Goal: Transaction & Acquisition: Purchase product/service

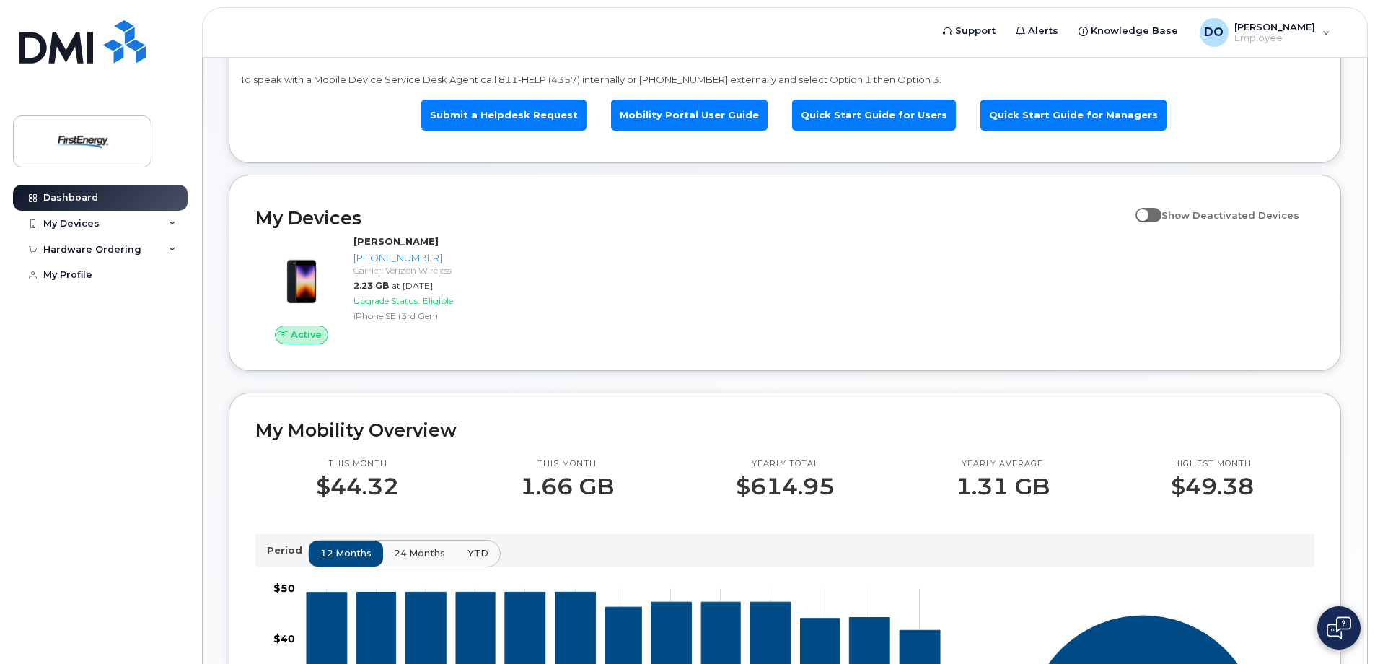
scroll to position [72, 0]
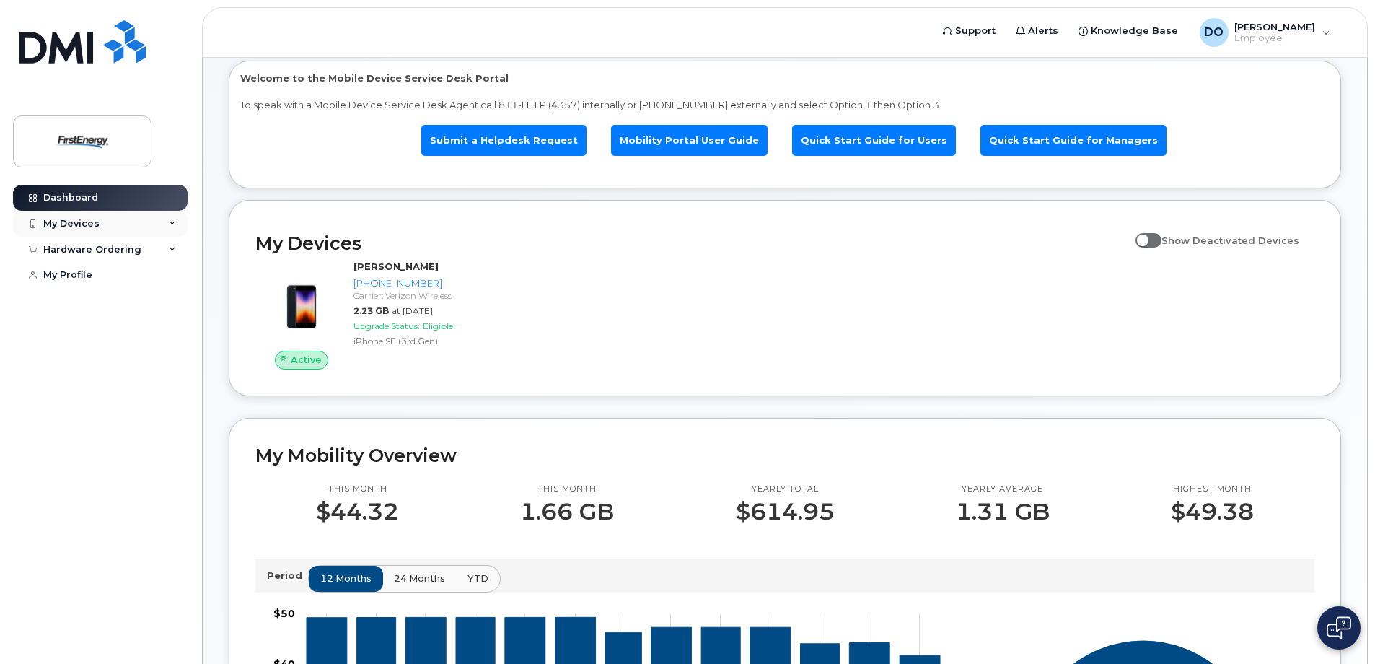
click at [63, 222] on div "My Devices" at bounding box center [71, 224] width 56 height 12
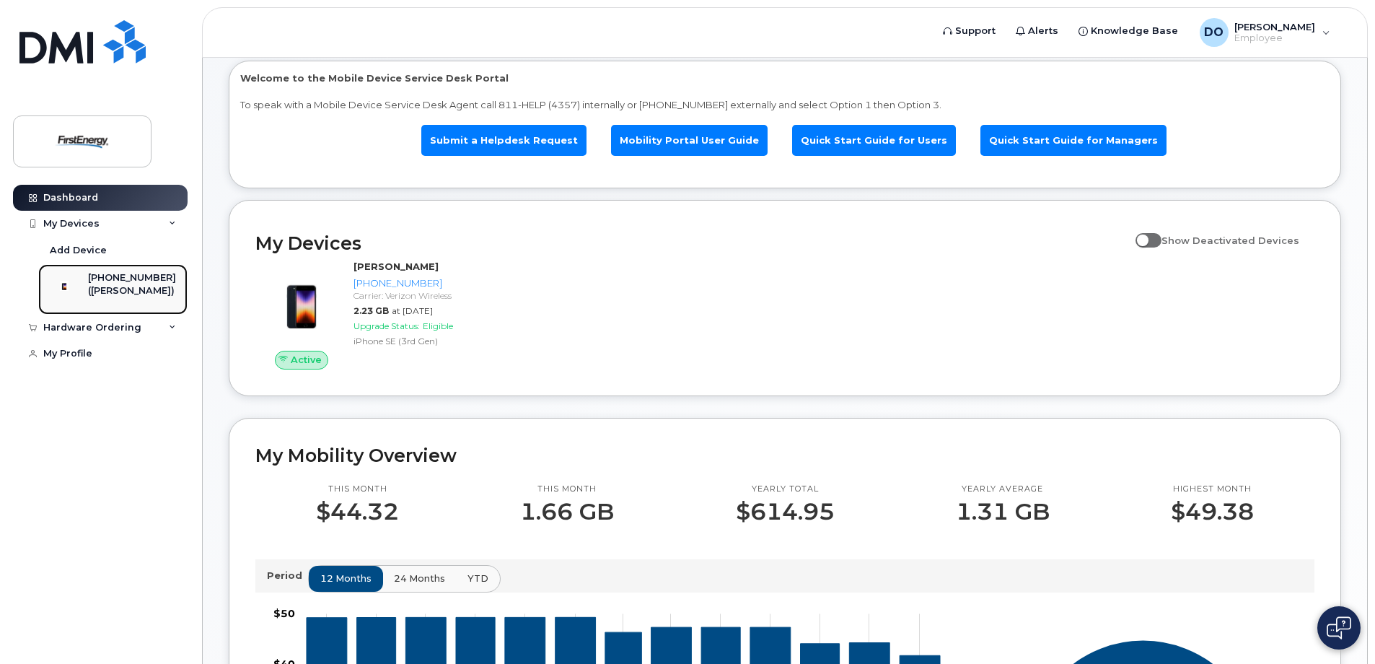
click at [133, 281] on div "[PHONE_NUMBER]" at bounding box center [132, 277] width 88 height 13
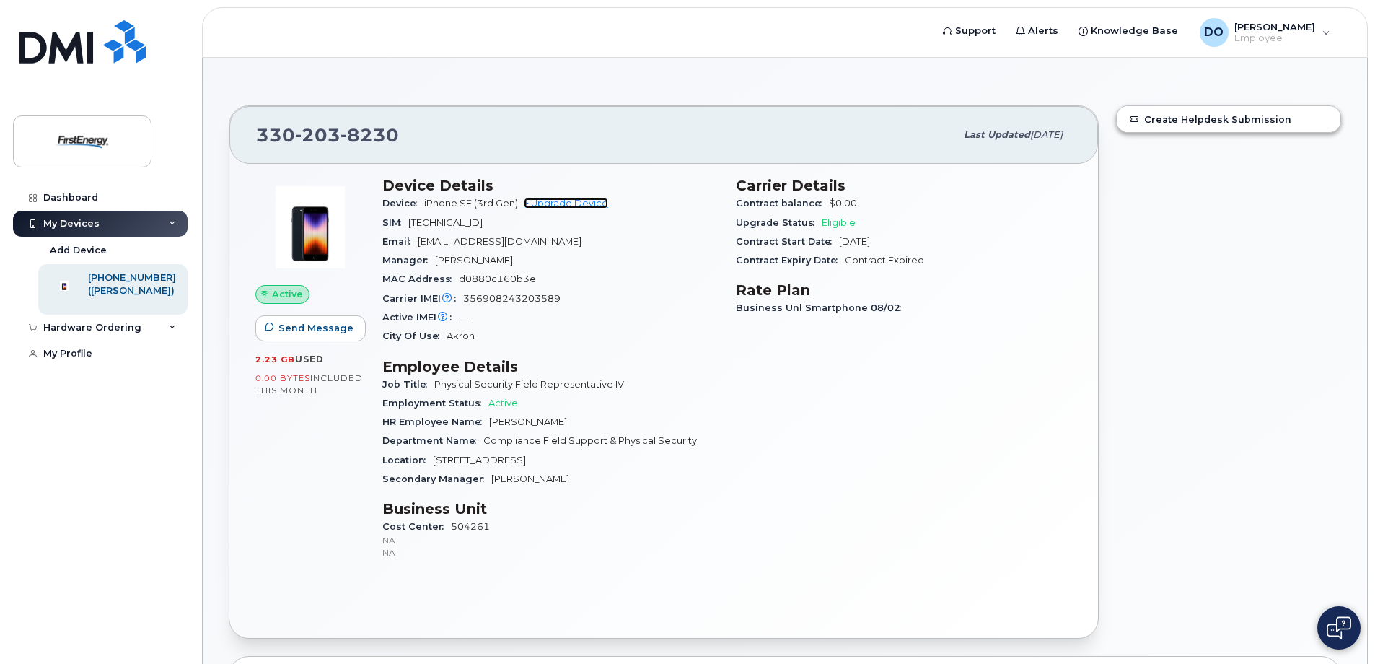
click at [579, 204] on link "+ Upgrade Device" at bounding box center [566, 203] width 84 height 11
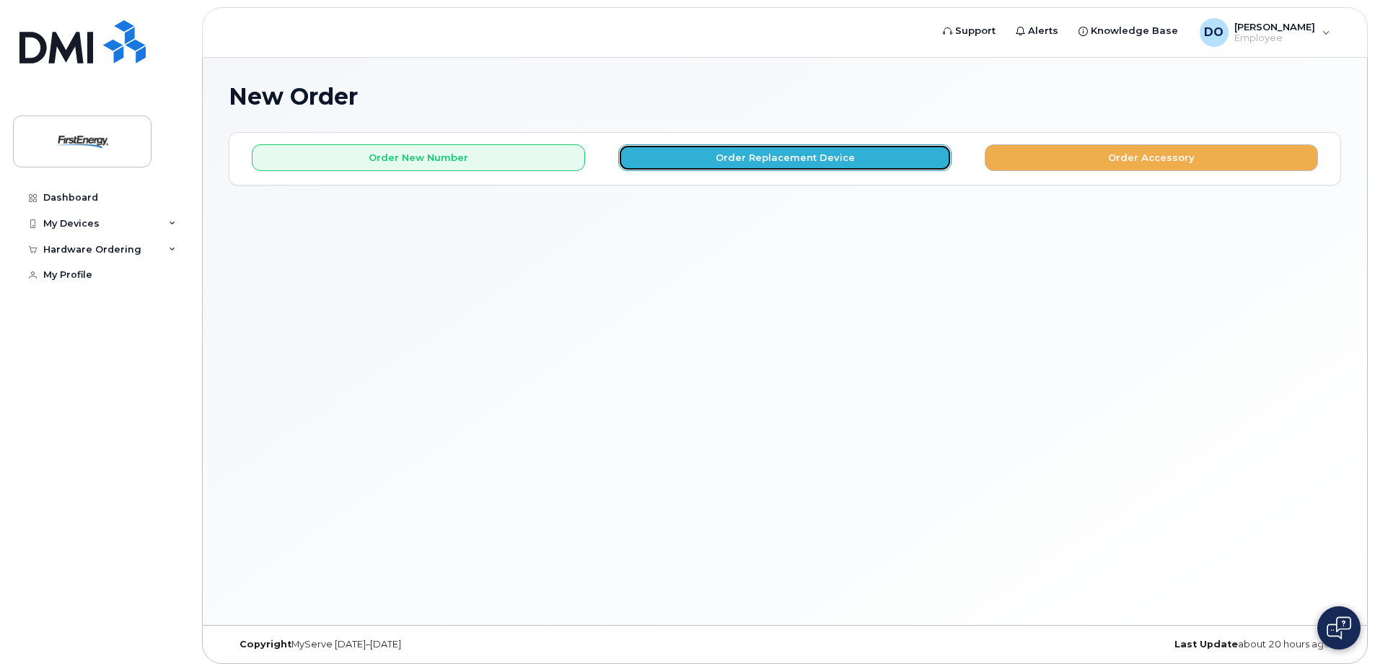
click at [745, 158] on button "Order Replacement Device" at bounding box center [784, 157] width 333 height 27
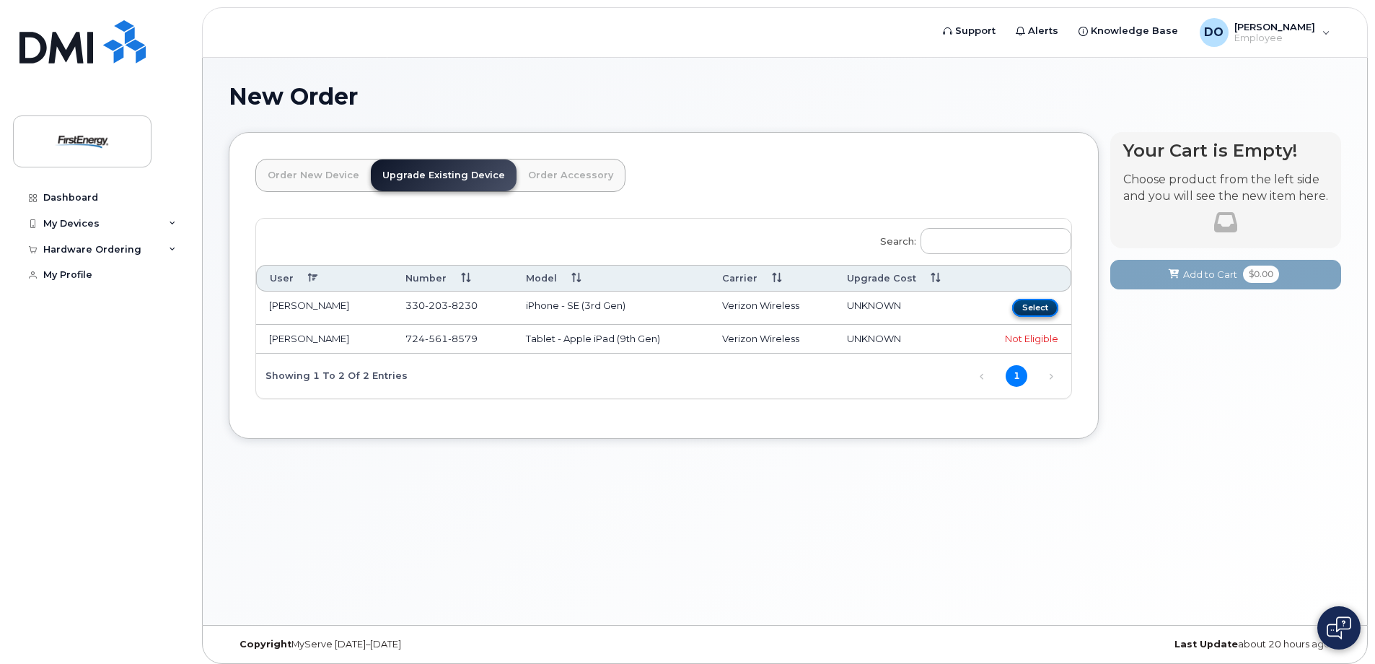
click at [1034, 302] on button "Select" at bounding box center [1035, 308] width 46 height 18
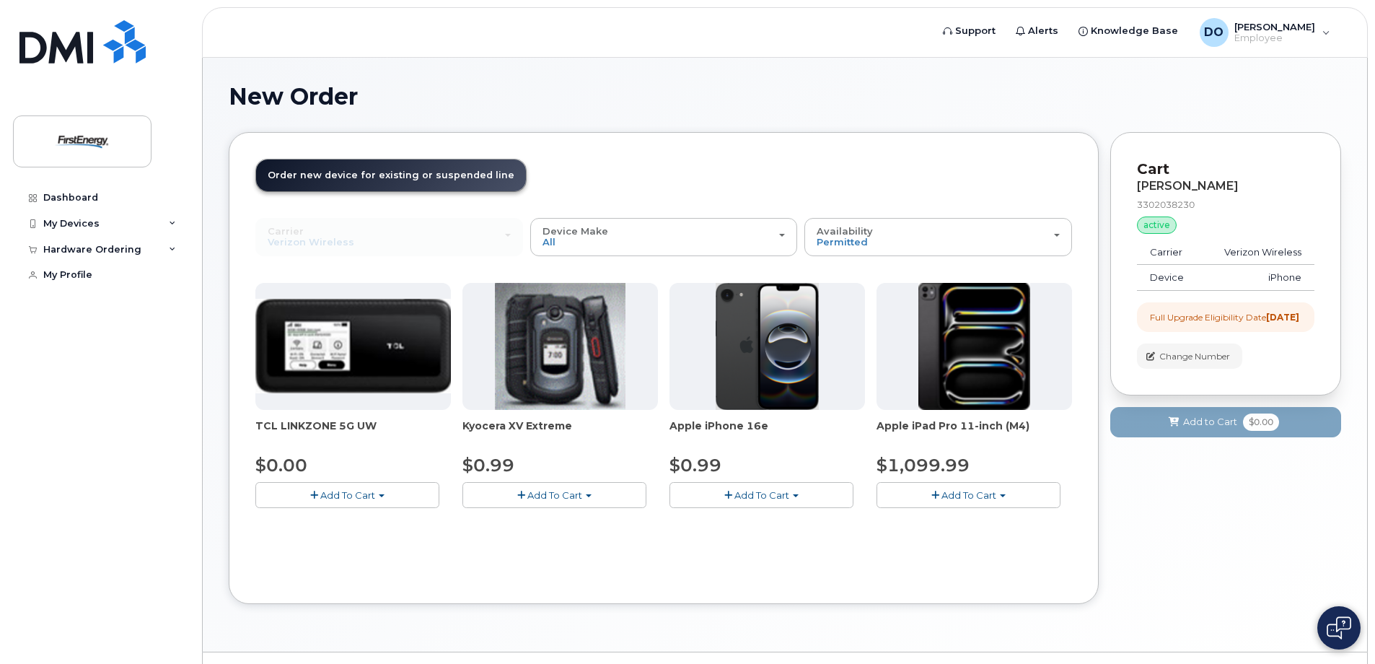
click at [779, 489] on span "Add To Cart" at bounding box center [761, 495] width 55 height 12
click at [765, 522] on link "$0.99 - 2 Year Upgrade" at bounding box center [742, 522] width 139 height 18
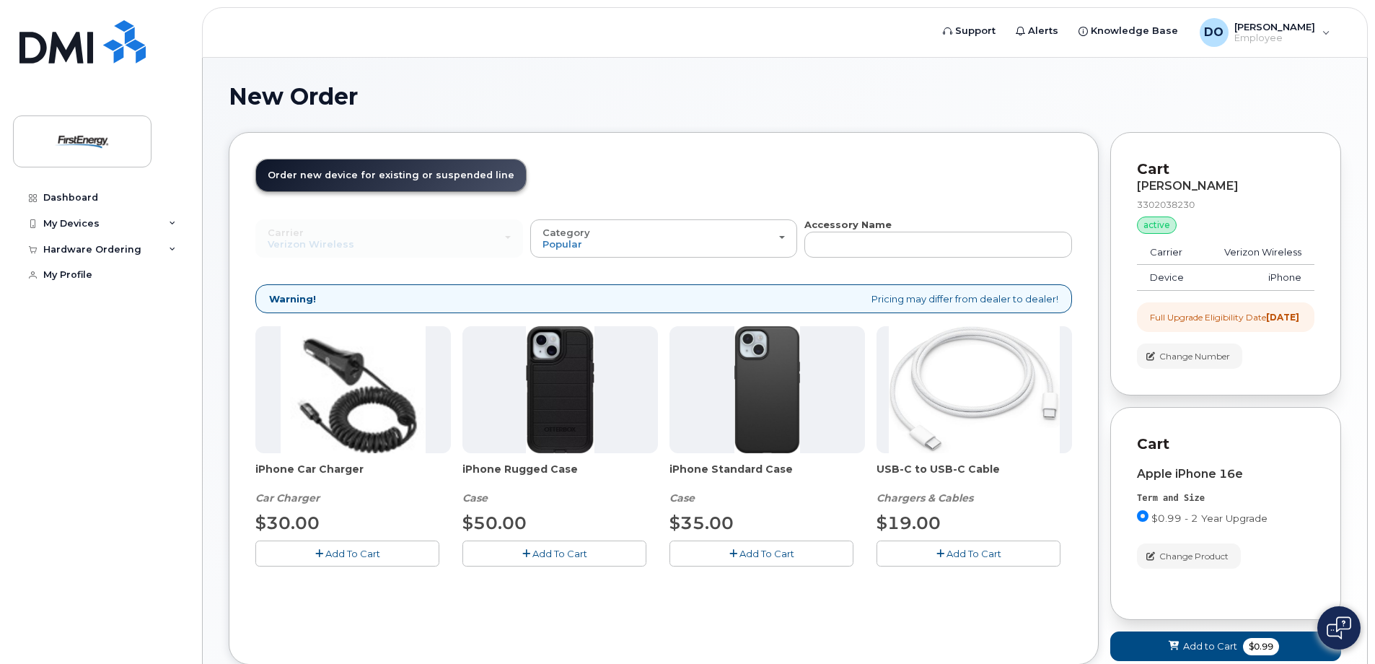
click at [572, 545] on button "Add To Cart" at bounding box center [554, 552] width 184 height 25
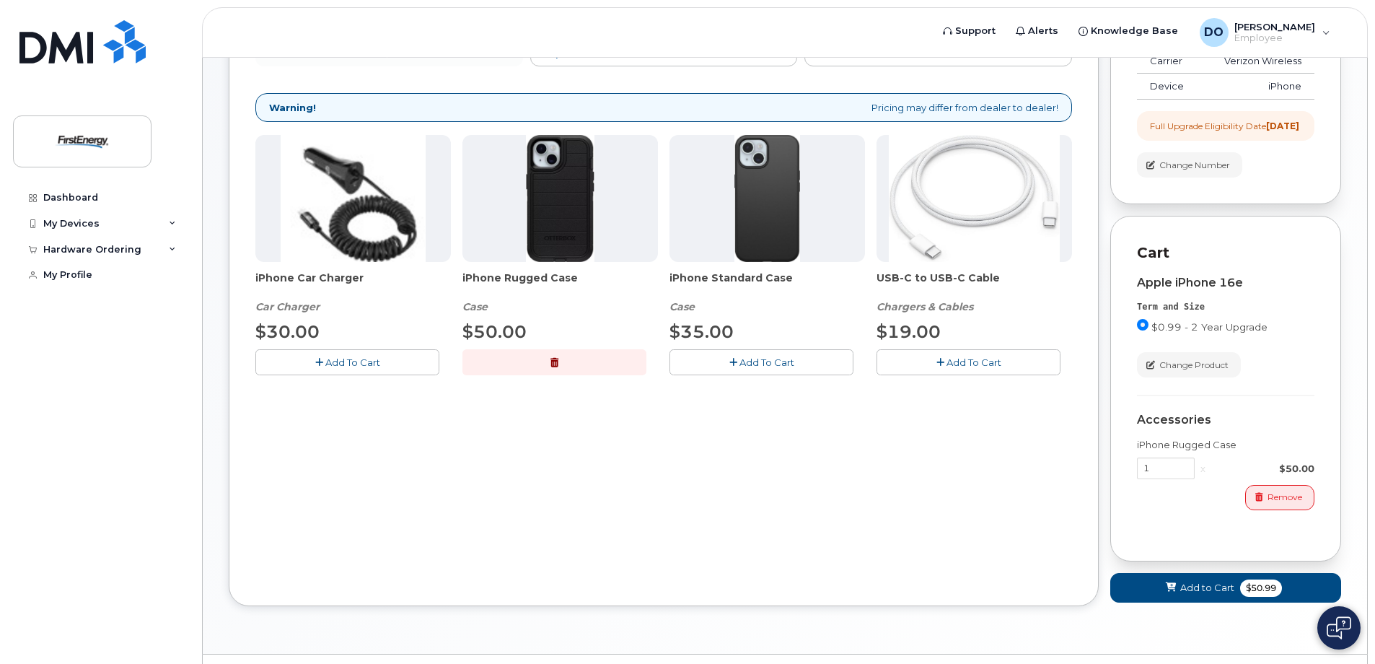
scroll to position [216, 0]
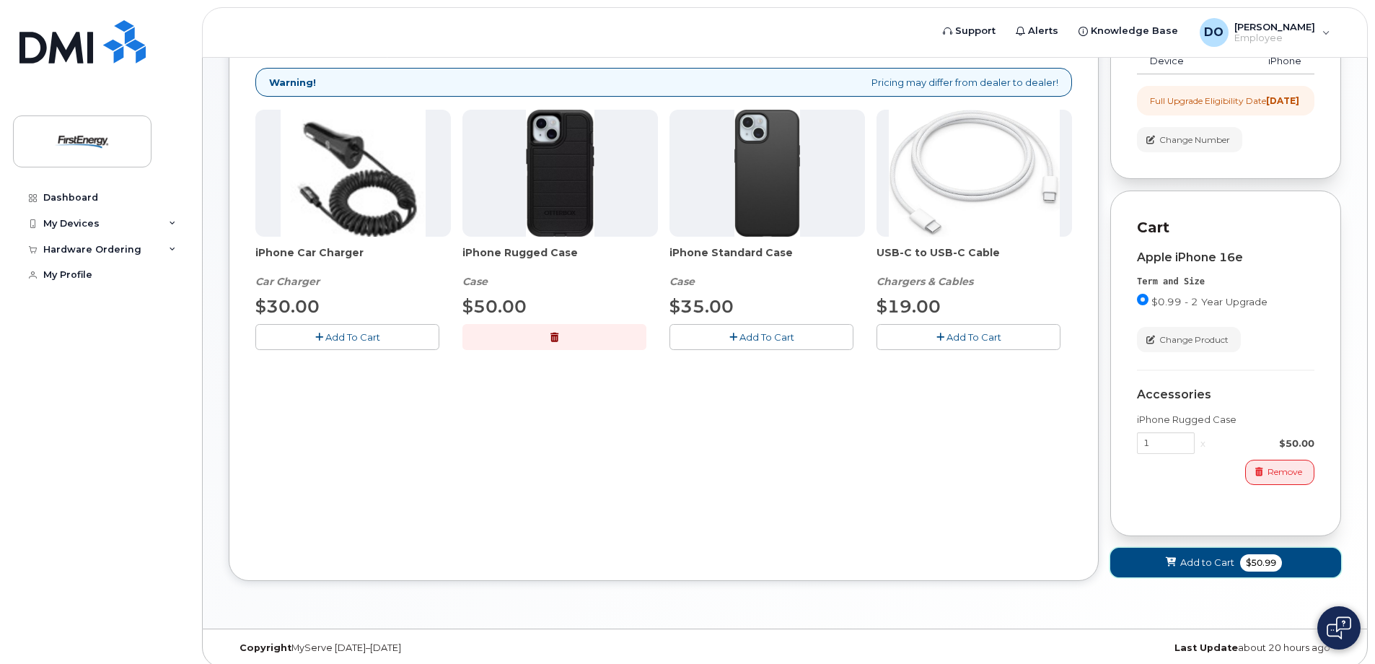
click at [1158, 575] on button "Add to Cart $50.99" at bounding box center [1225, 562] width 231 height 30
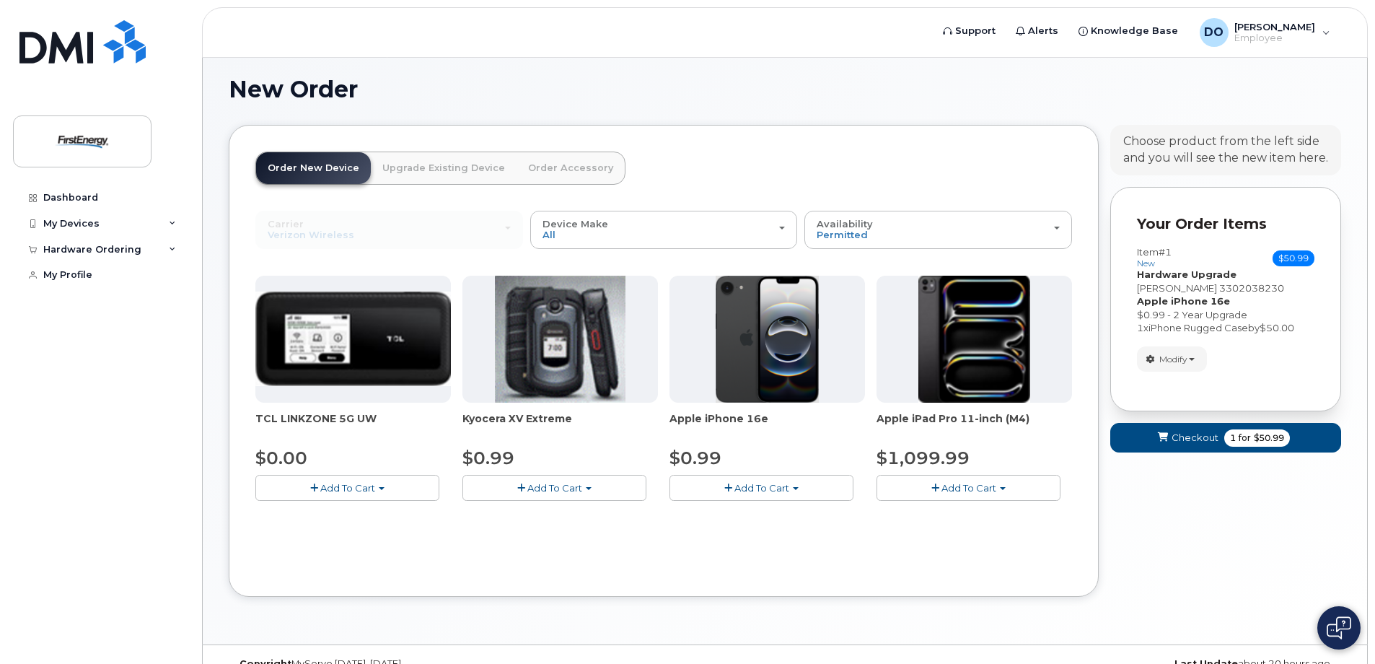
scroll to position [34, 0]
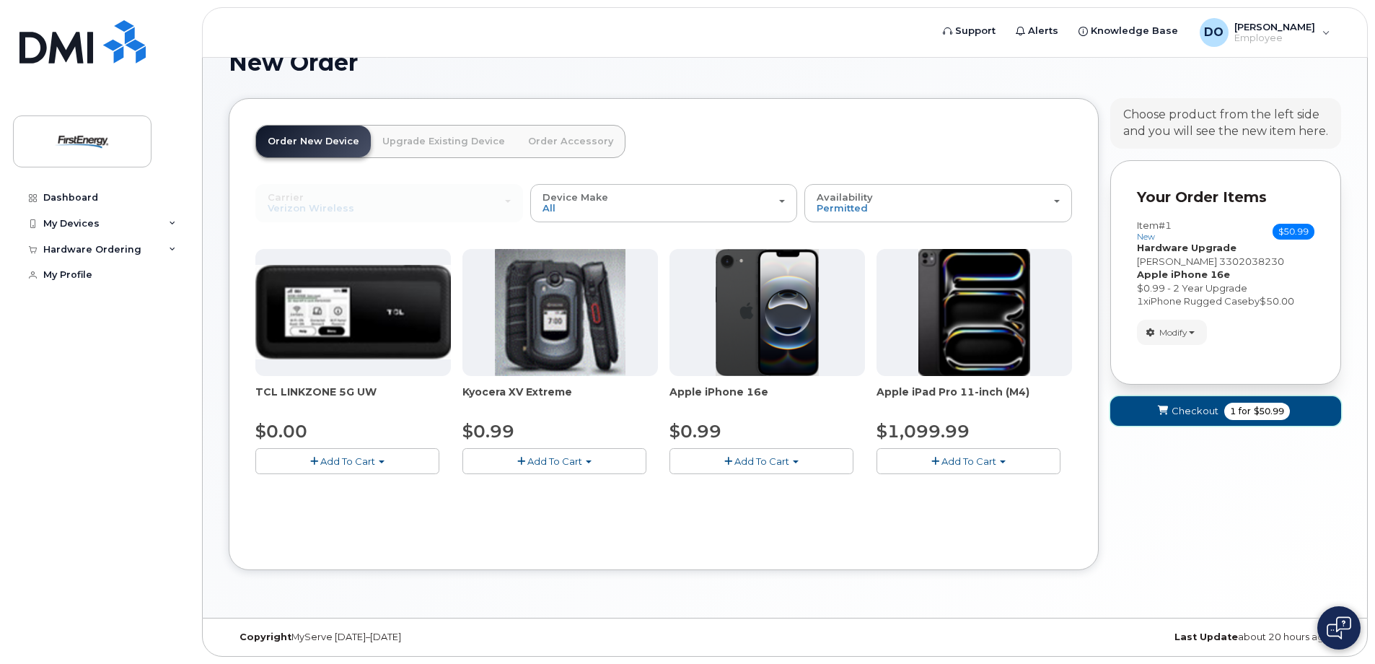
click at [1189, 408] on span "Checkout" at bounding box center [1194, 411] width 47 height 14
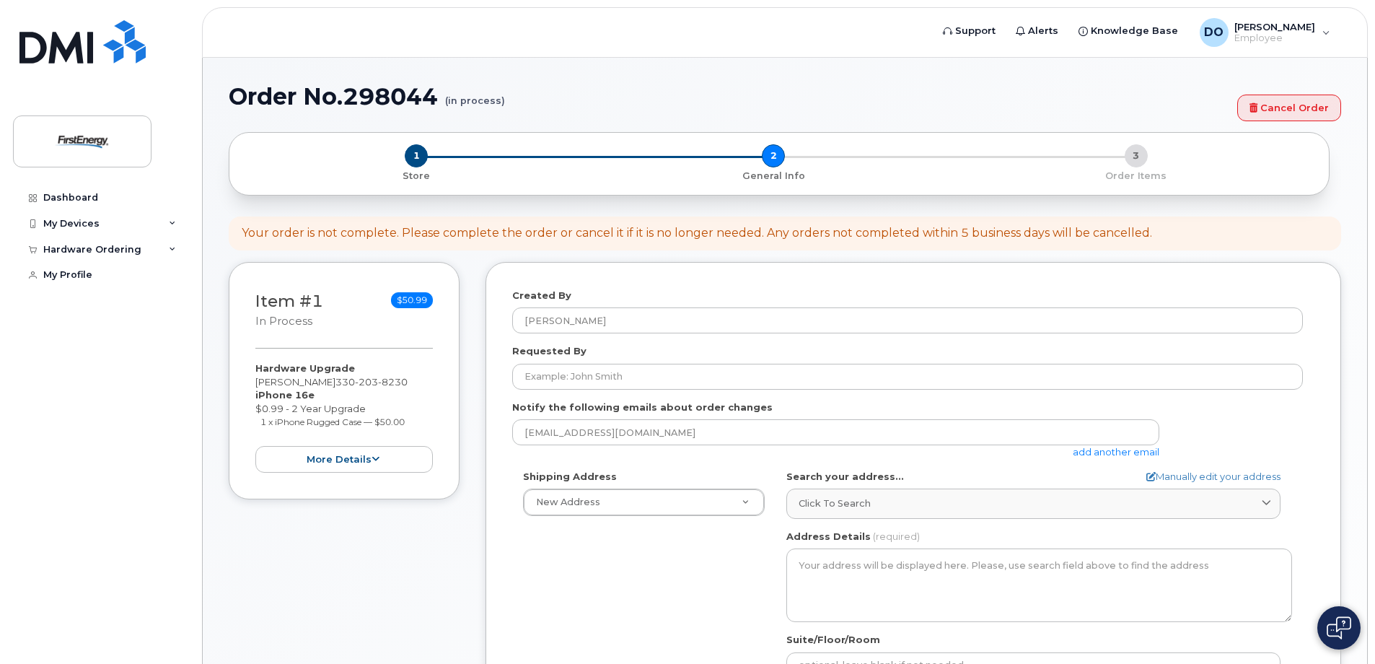
select select
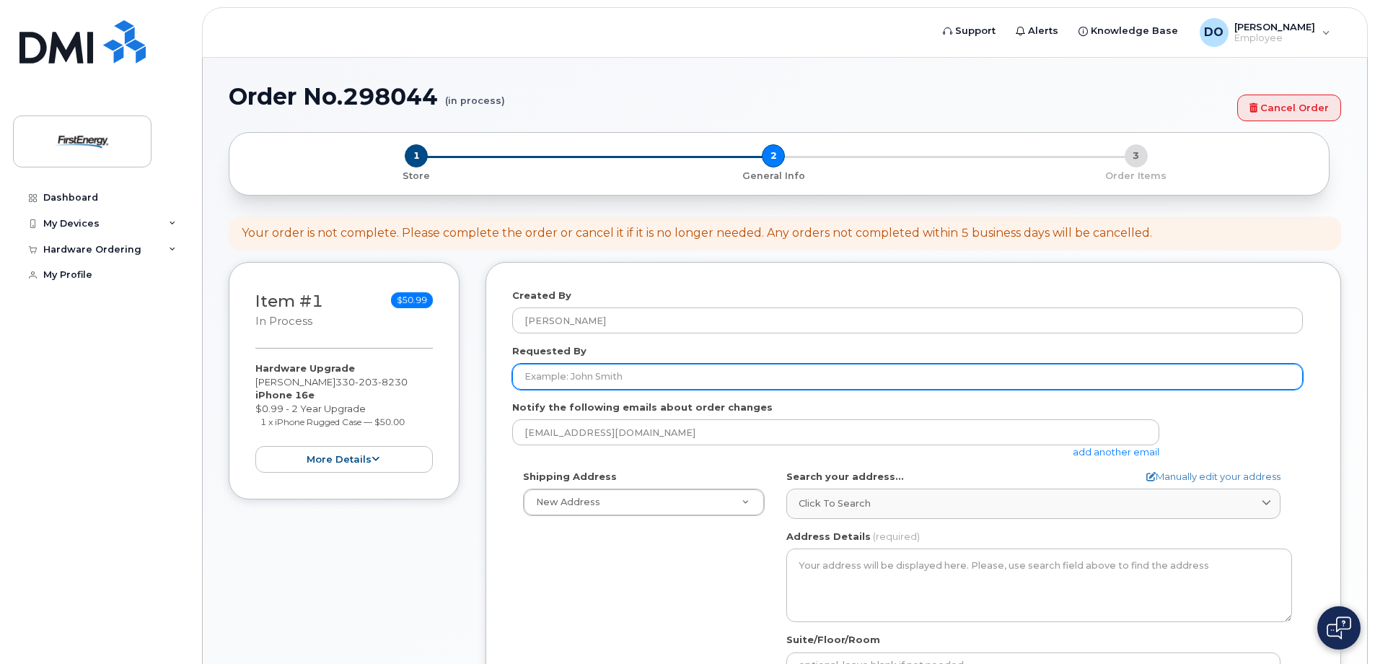
click at [625, 379] on input "Requested By" at bounding box center [907, 377] width 791 height 26
type input "d"
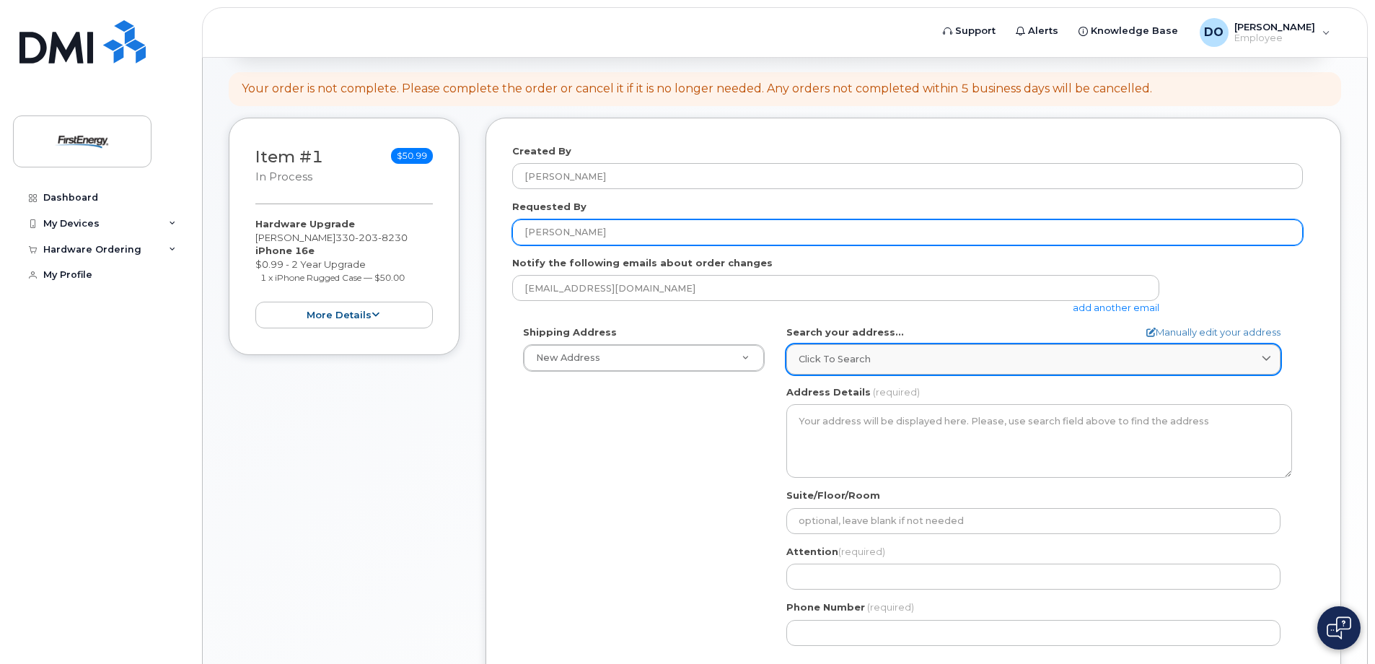
type input "[PERSON_NAME]"
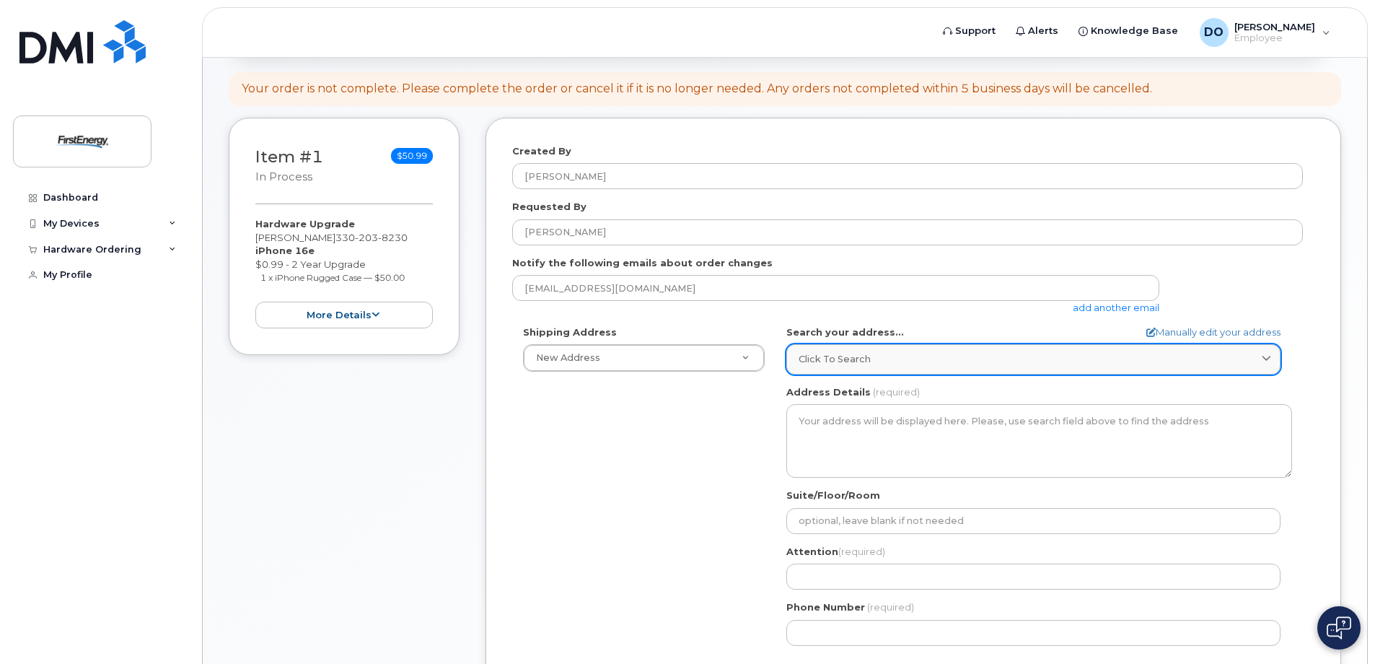
click at [1263, 355] on icon at bounding box center [1266, 359] width 9 height 9
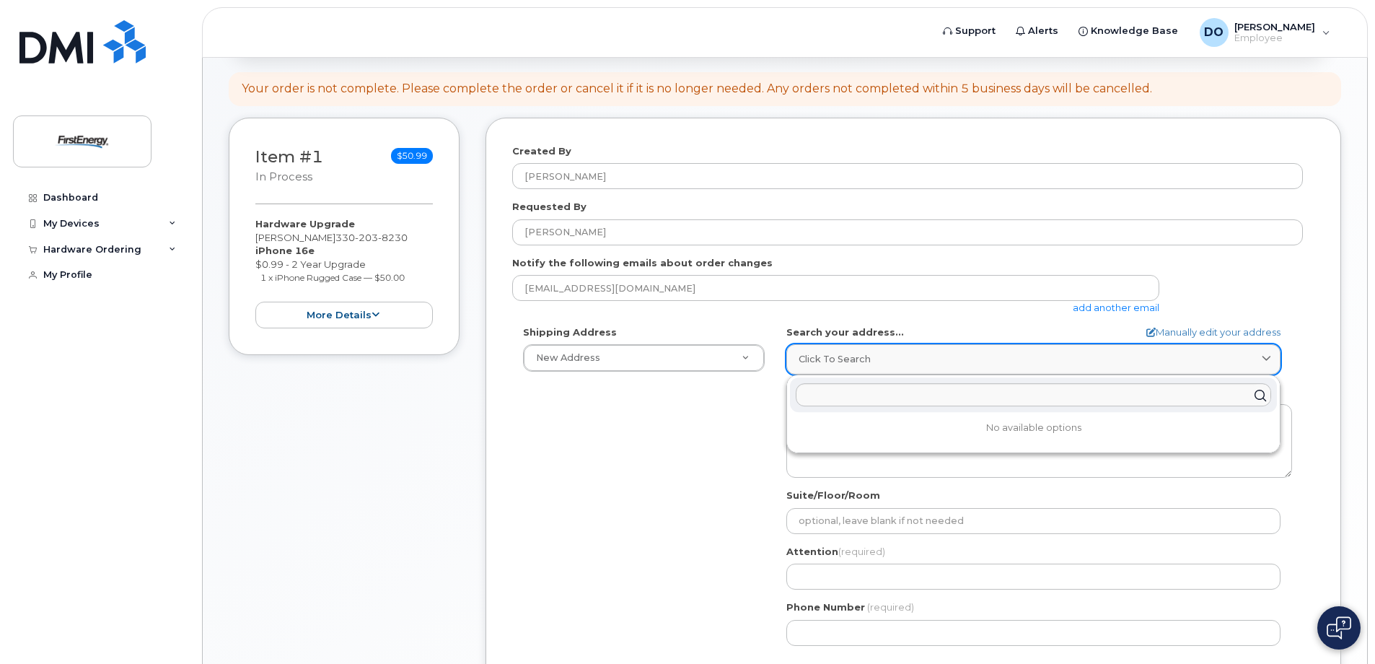
click at [1263, 355] on icon at bounding box center [1266, 359] width 9 height 9
click at [735, 495] on div "Shipping Address New Address New Address AB Search your address... Manually edi…" at bounding box center [907, 490] width 791 height 331
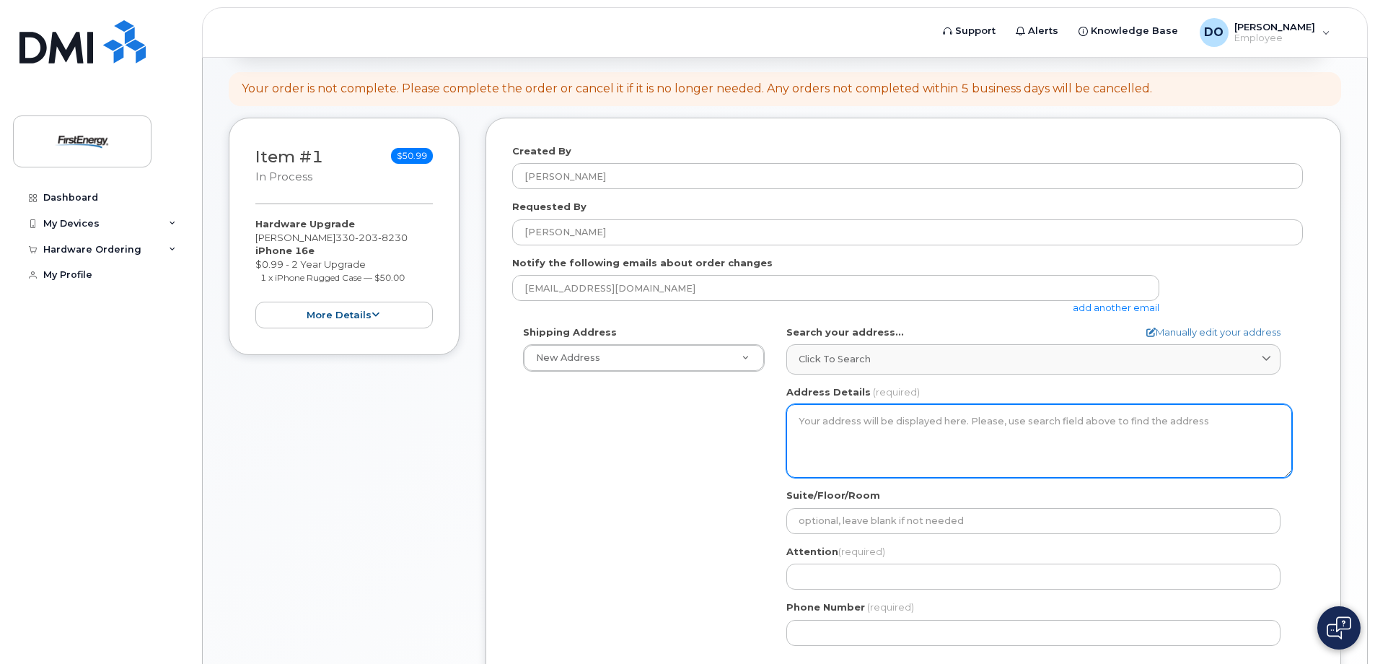
click at [819, 419] on textarea "Address Details" at bounding box center [1039, 441] width 506 height 74
click at [804, 418] on textarea "Address Details" at bounding box center [1039, 441] width 506 height 74
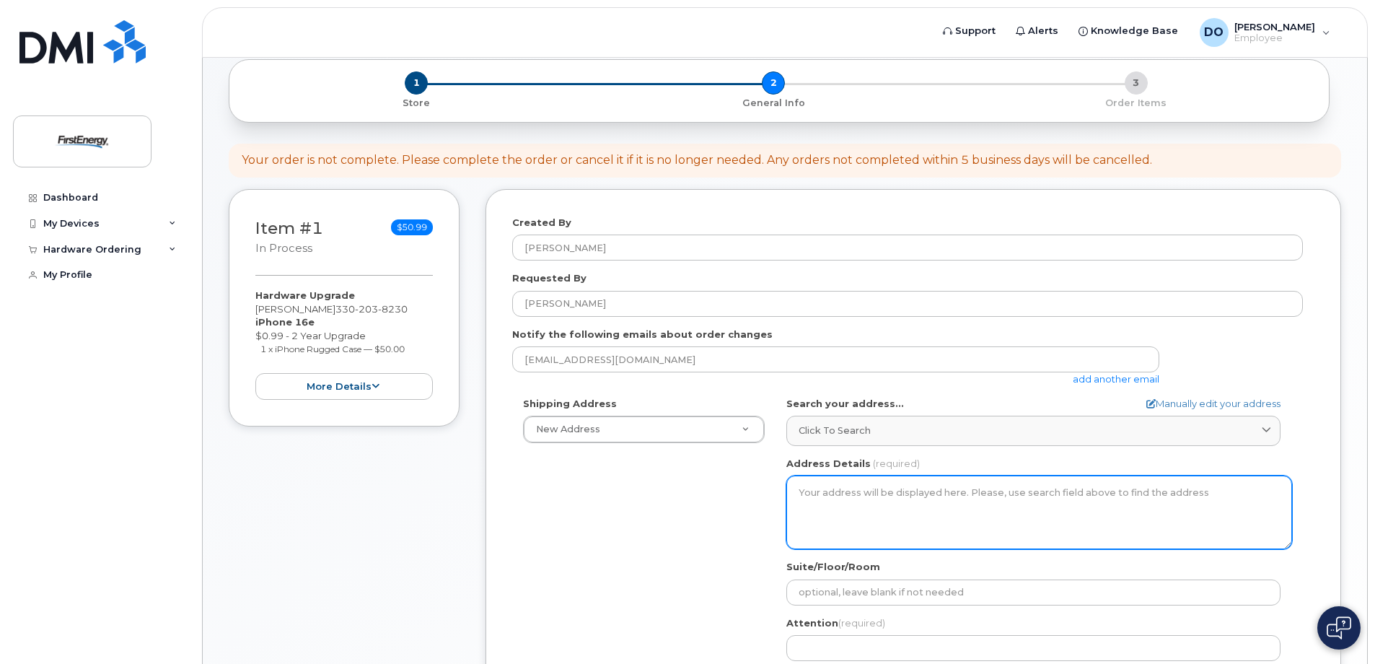
scroll to position [72, 0]
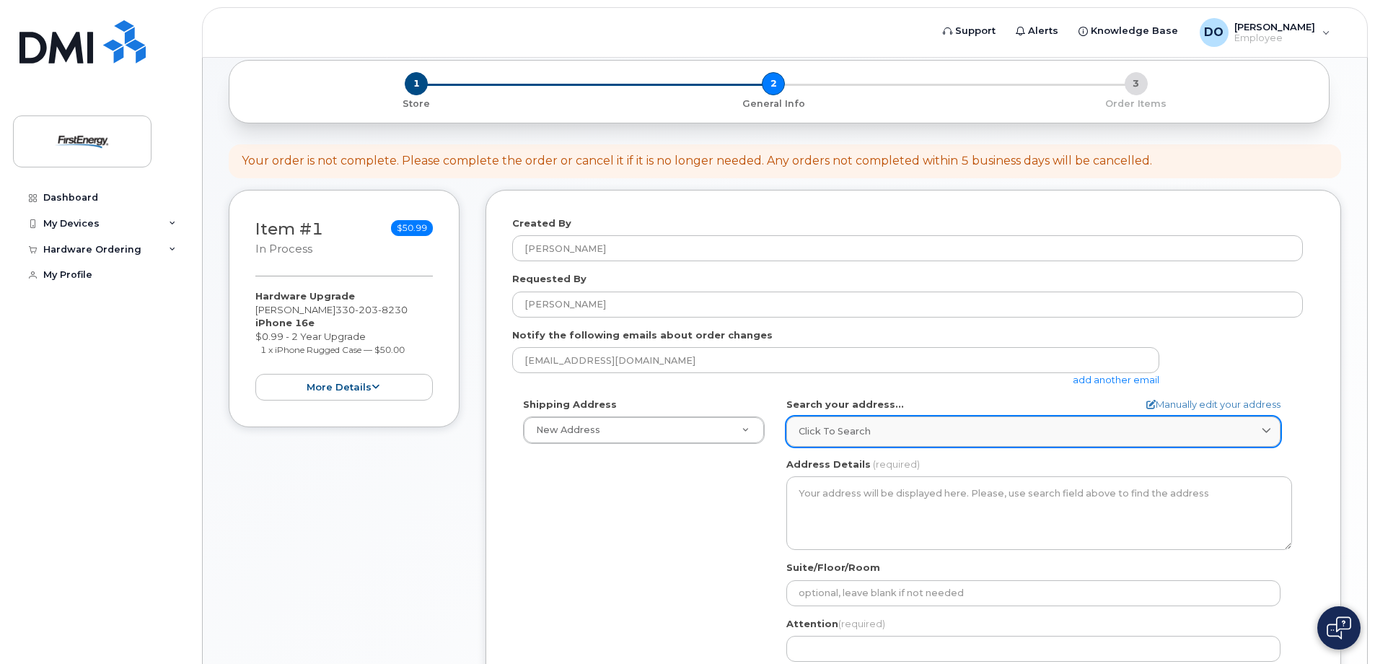
click at [829, 434] on span "Click to search" at bounding box center [835, 431] width 72 height 14
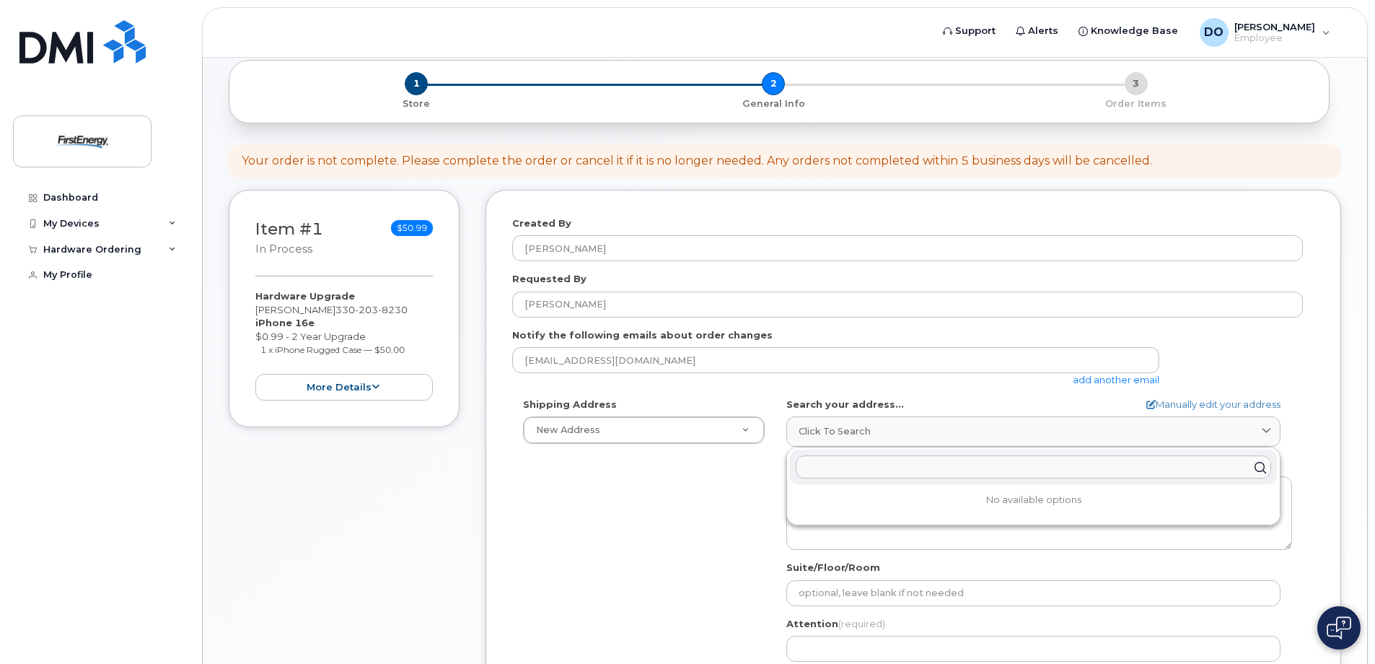
click at [866, 467] on input "text" at bounding box center [1033, 467] width 475 height 23
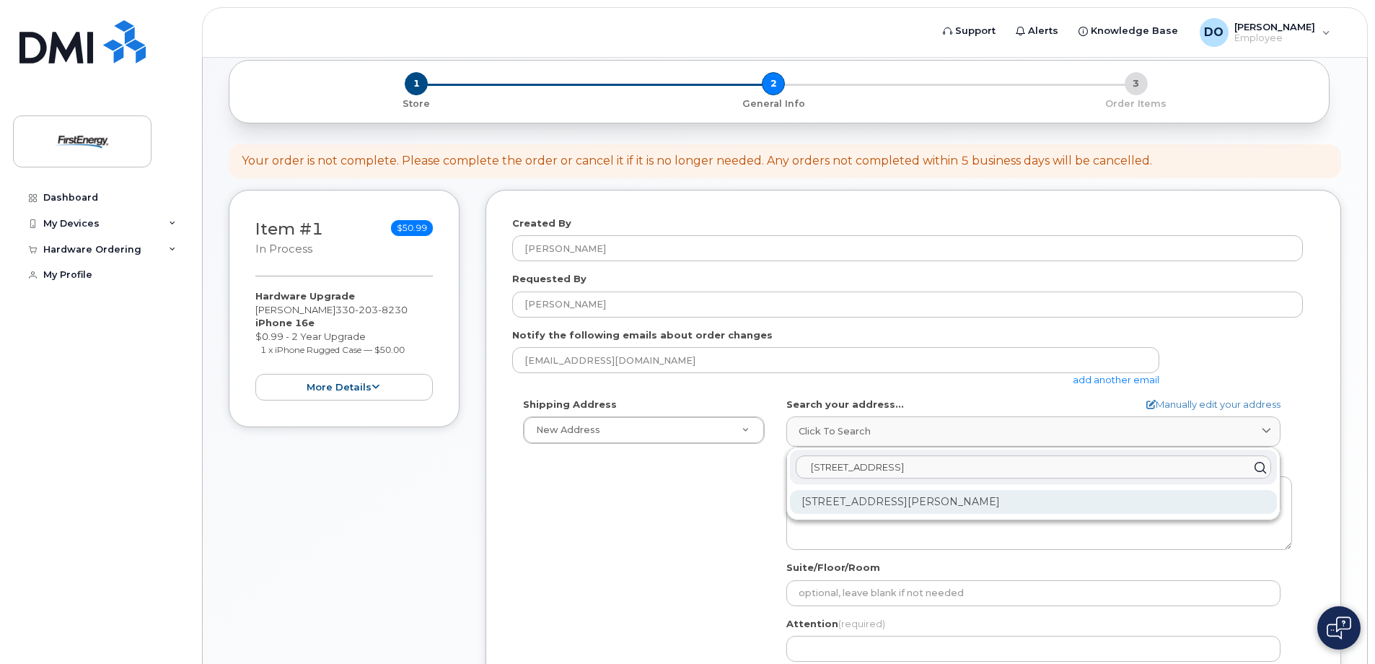
type input "11 Lakeside Drive Bessemer, Pa"
click at [960, 496] on div "11 Lakeside Dr Bessemer PA 16112-9643" at bounding box center [1033, 502] width 487 height 24
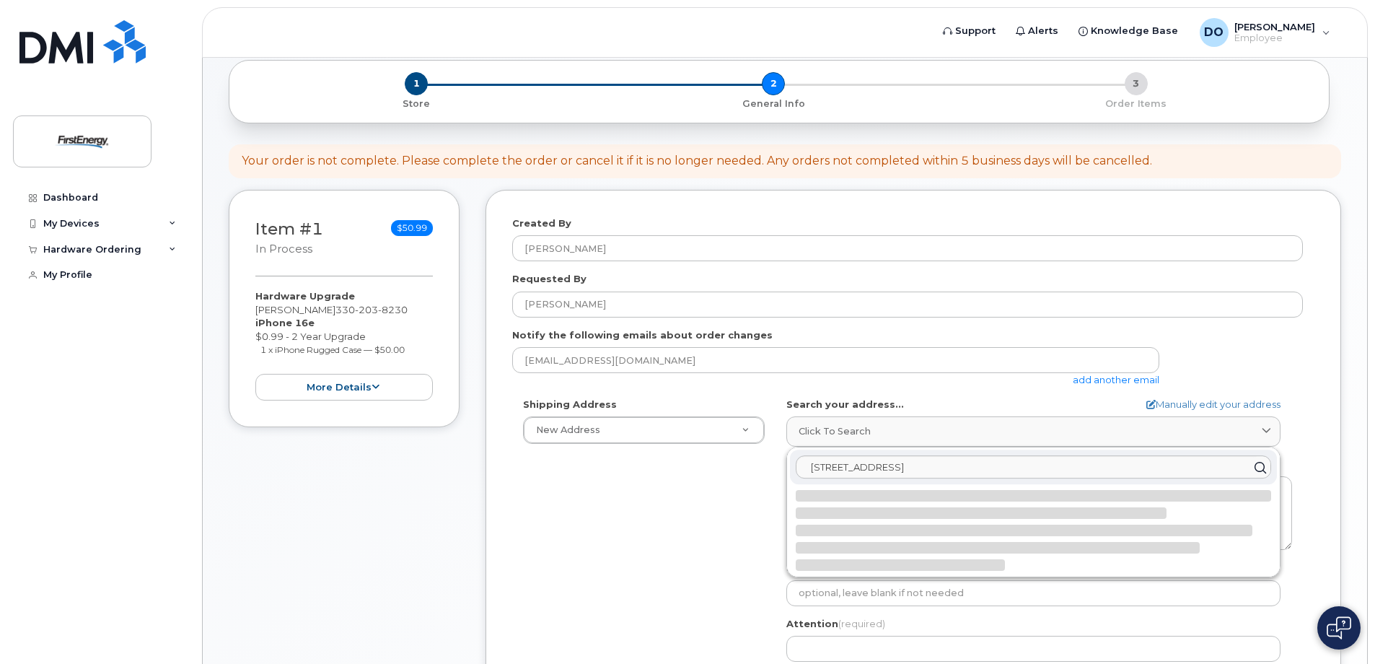
select select
type textarea "11 Lakeside Dr BESSEMER PA 16112-9643 UNITED STATES"
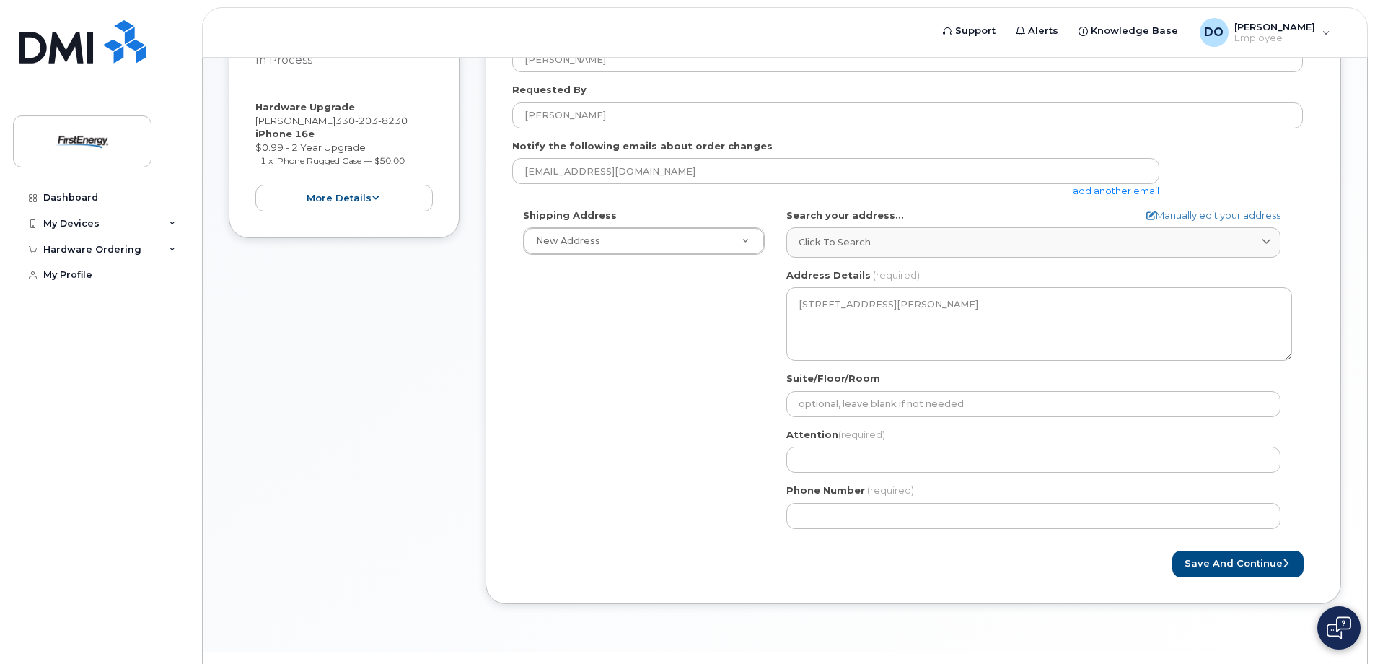
scroll to position [295, 0]
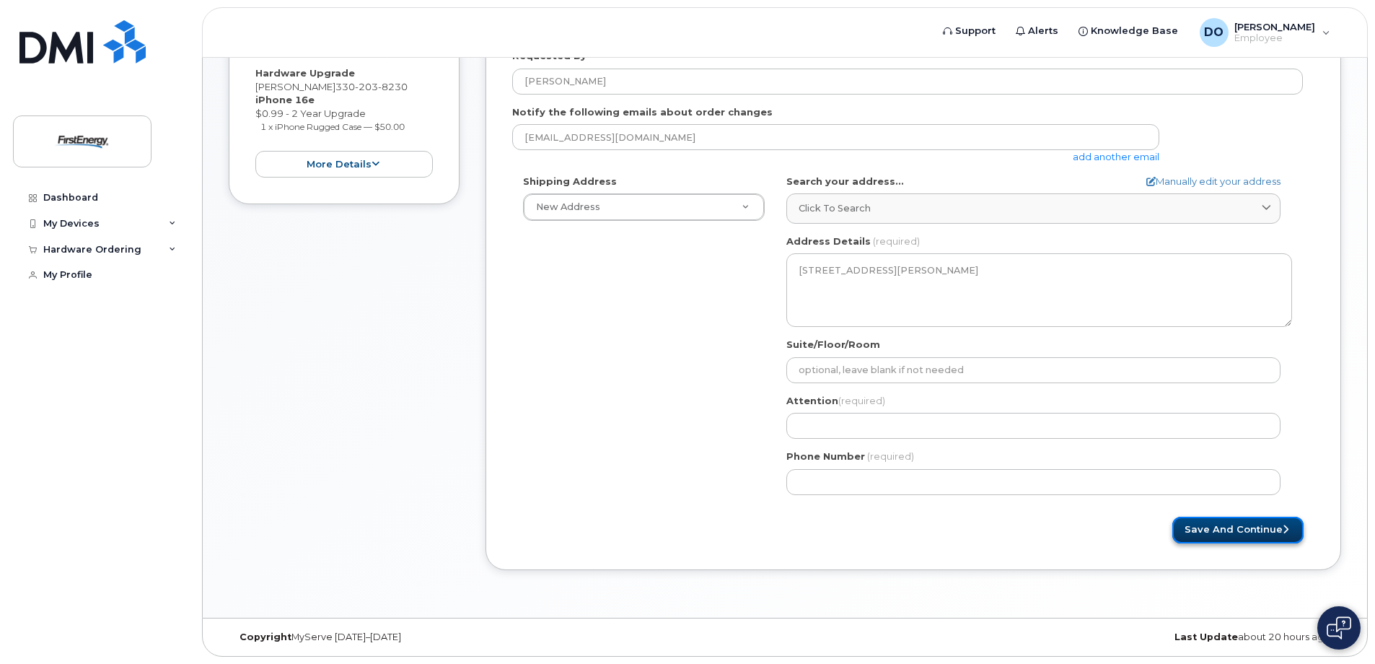
click at [1229, 533] on button "Save and Continue" at bounding box center [1237, 529] width 131 height 27
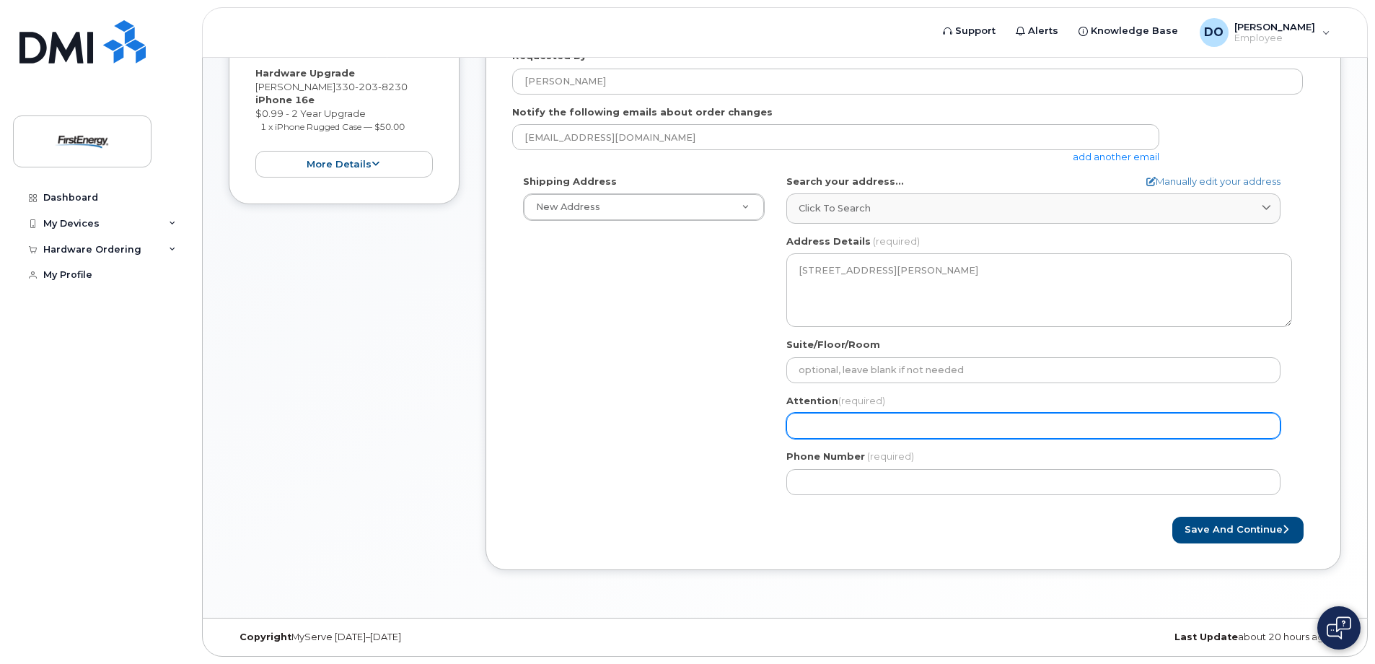
click at [888, 434] on input "Attention (required)" at bounding box center [1033, 426] width 494 height 26
select select
type input "D"
select select
type input "Do"
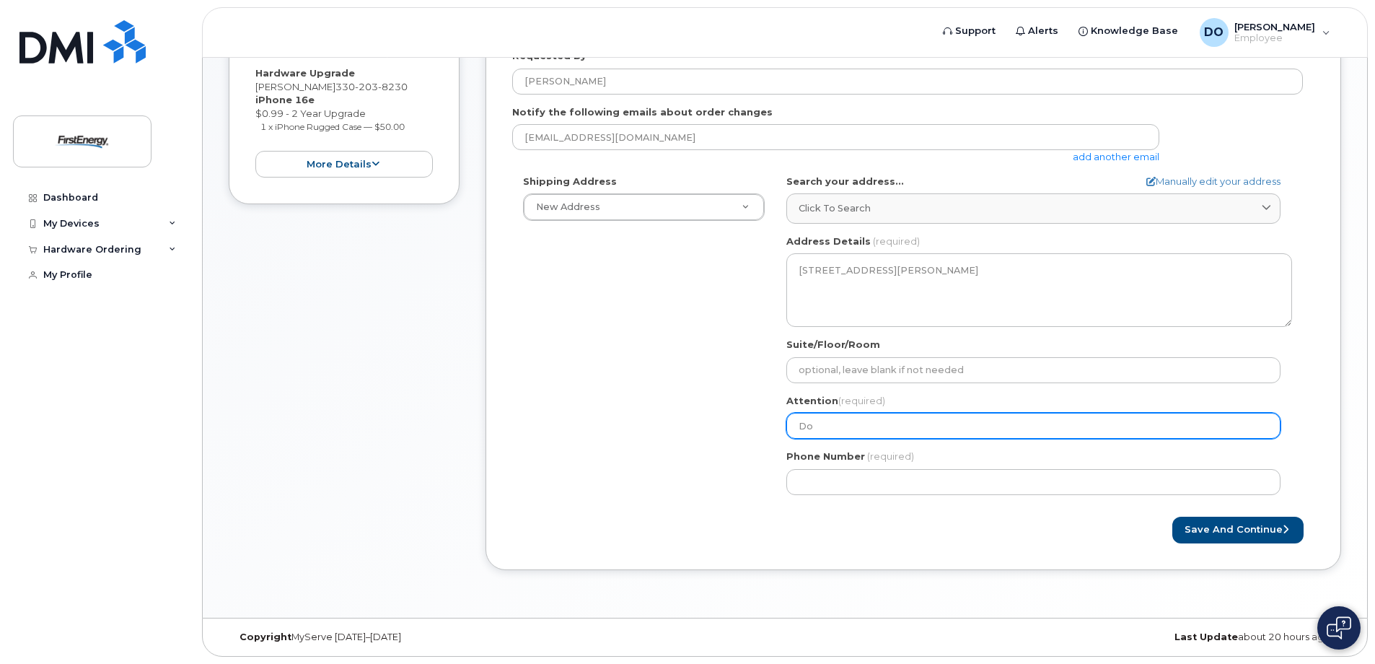
select select
type input "Dou"
select select
type input "Doug"
select select
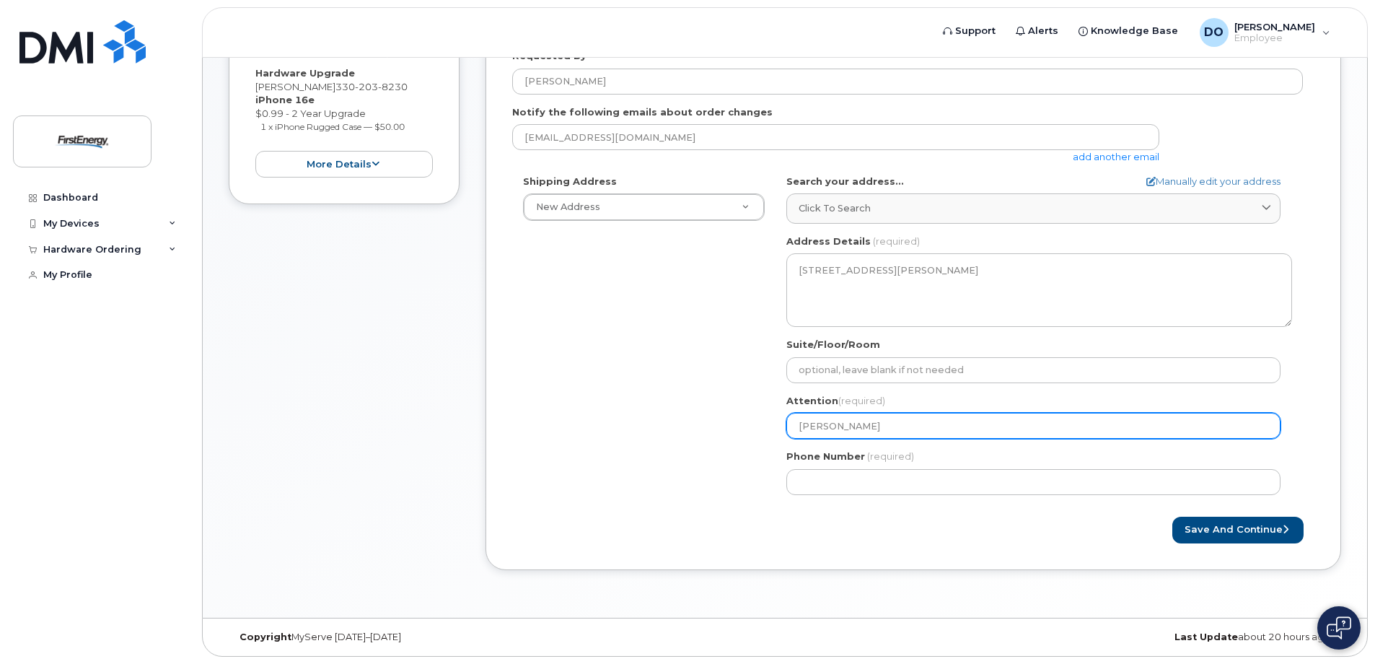
type input "Dougl"
select select
type input "Dougla"
select select
type input "Douglas"
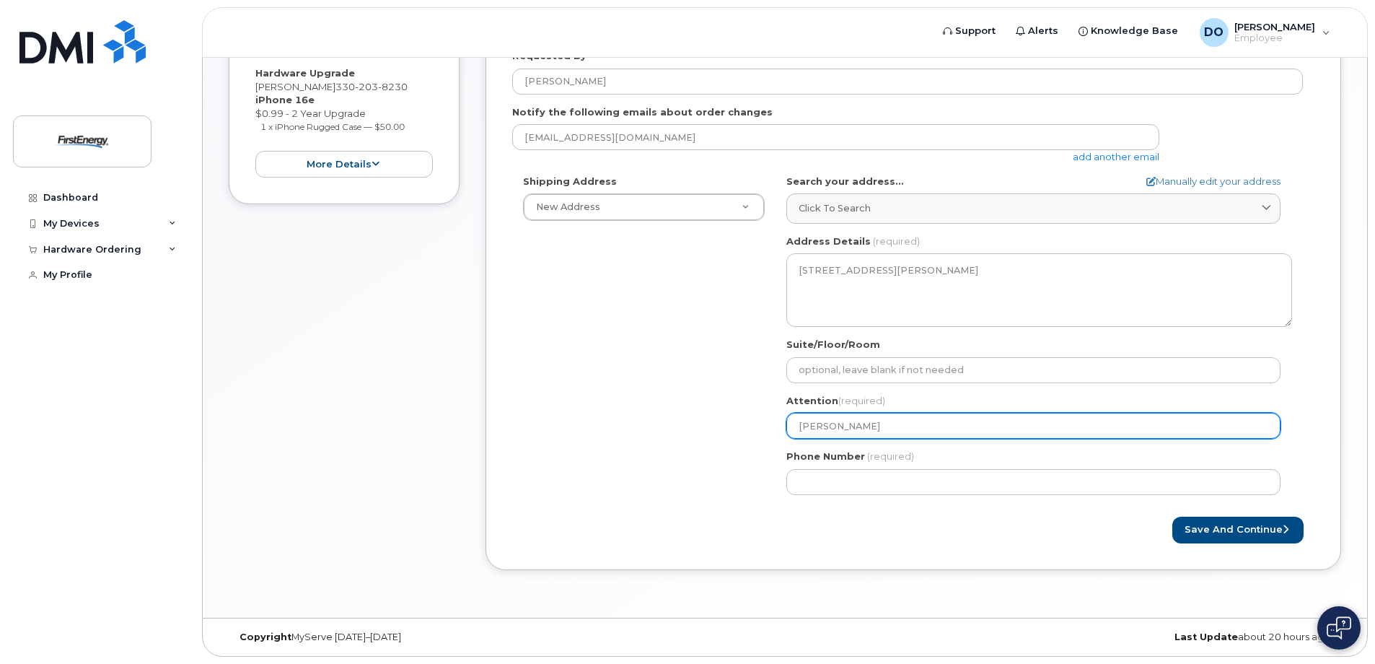
select select
type input "Douglas O"
select select
type input "Douglas Or"
select select
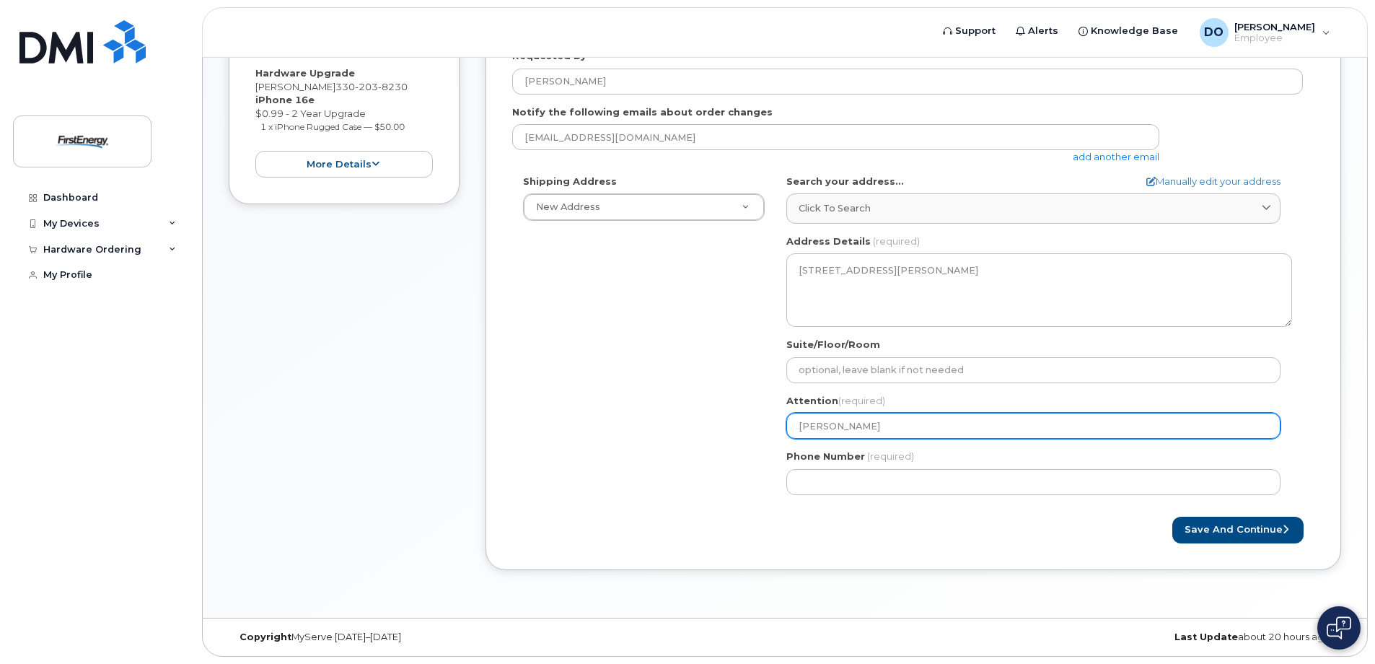
type input "Douglas Ord"
select select
type input "Douglas Orda"
select select
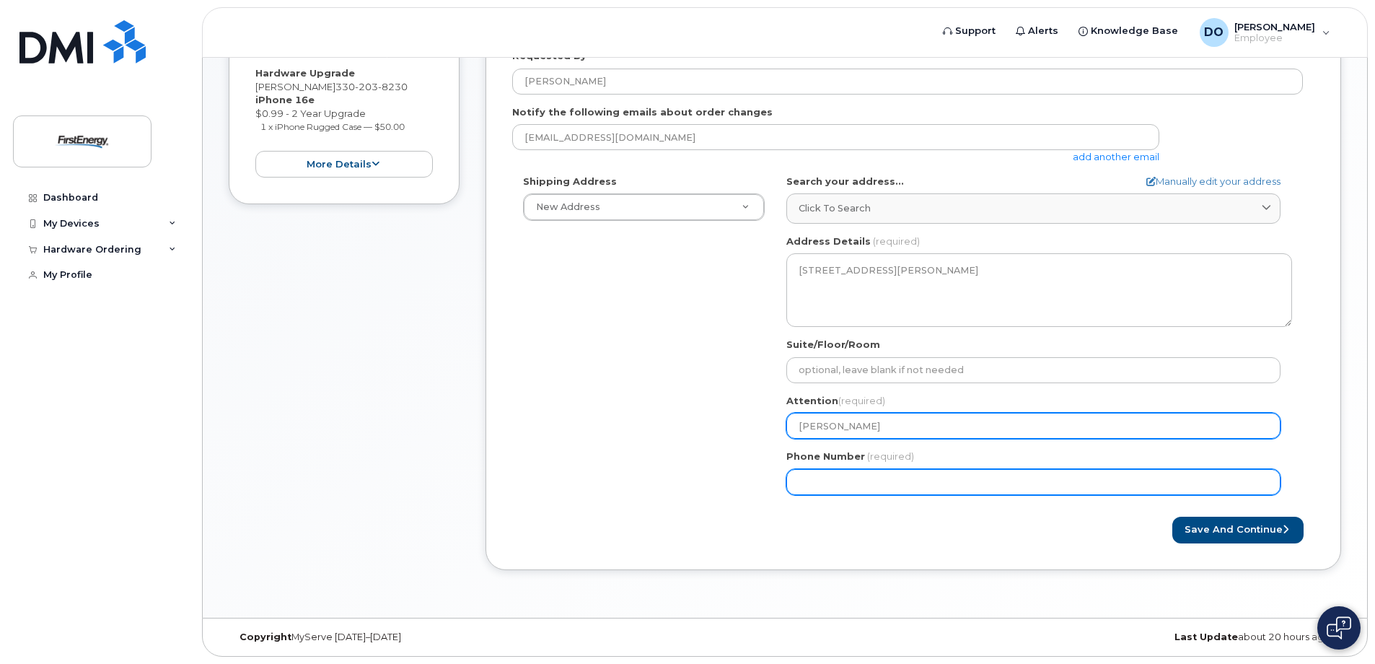
type input "[PERSON_NAME]"
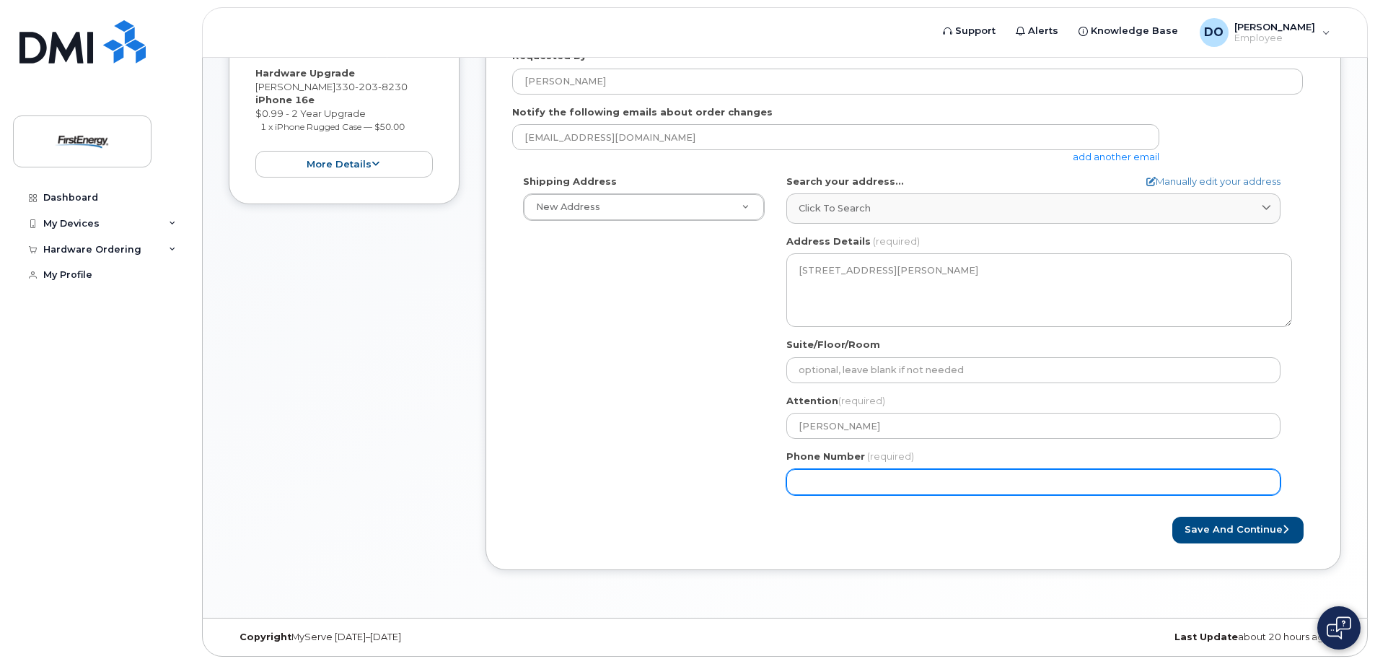
click at [874, 479] on input "Phone Number" at bounding box center [1033, 482] width 494 height 26
type input "330"
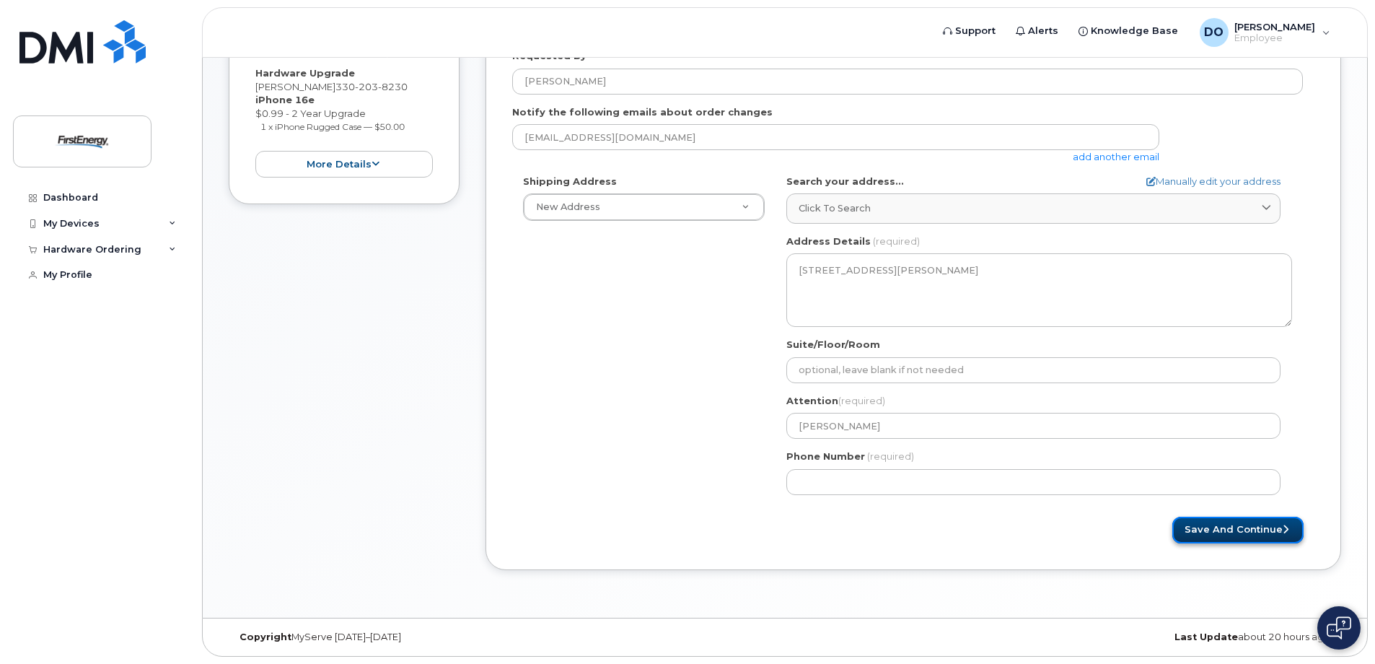
click at [1228, 529] on button "Save and Continue" at bounding box center [1237, 529] width 131 height 27
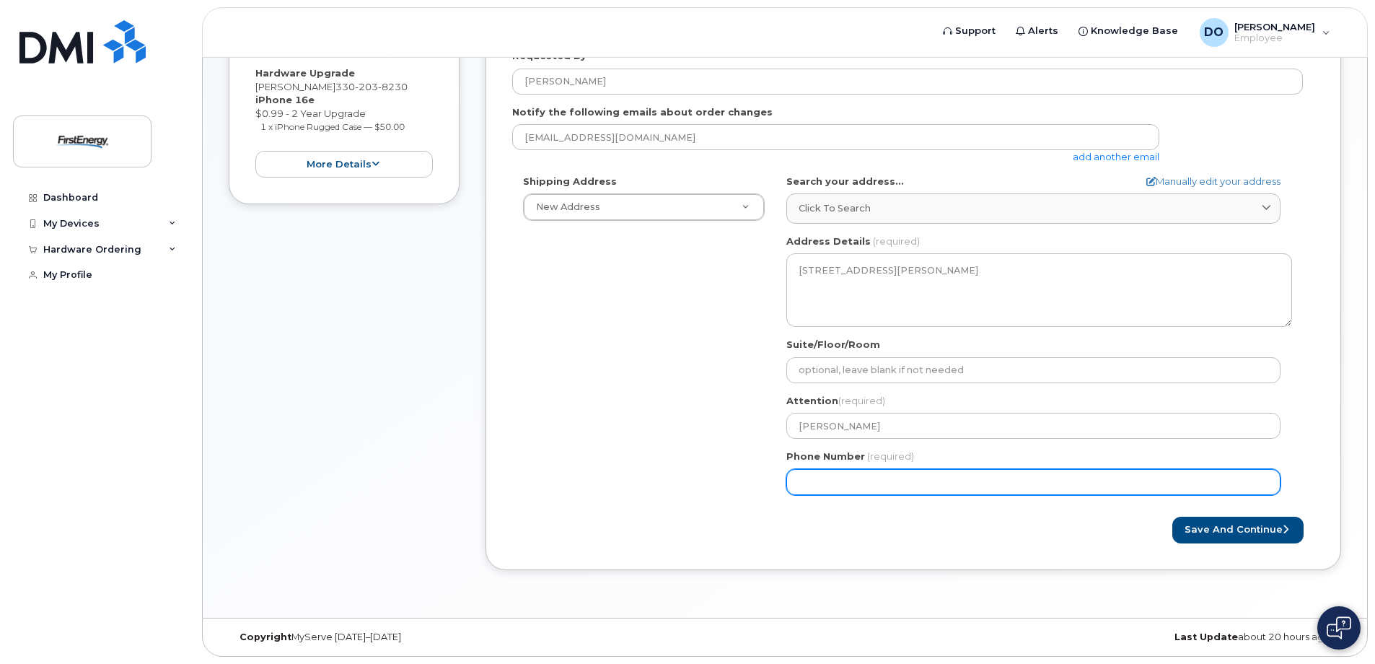
click at [798, 475] on input "Phone Number" at bounding box center [1033, 482] width 494 height 26
type input "13302038230"
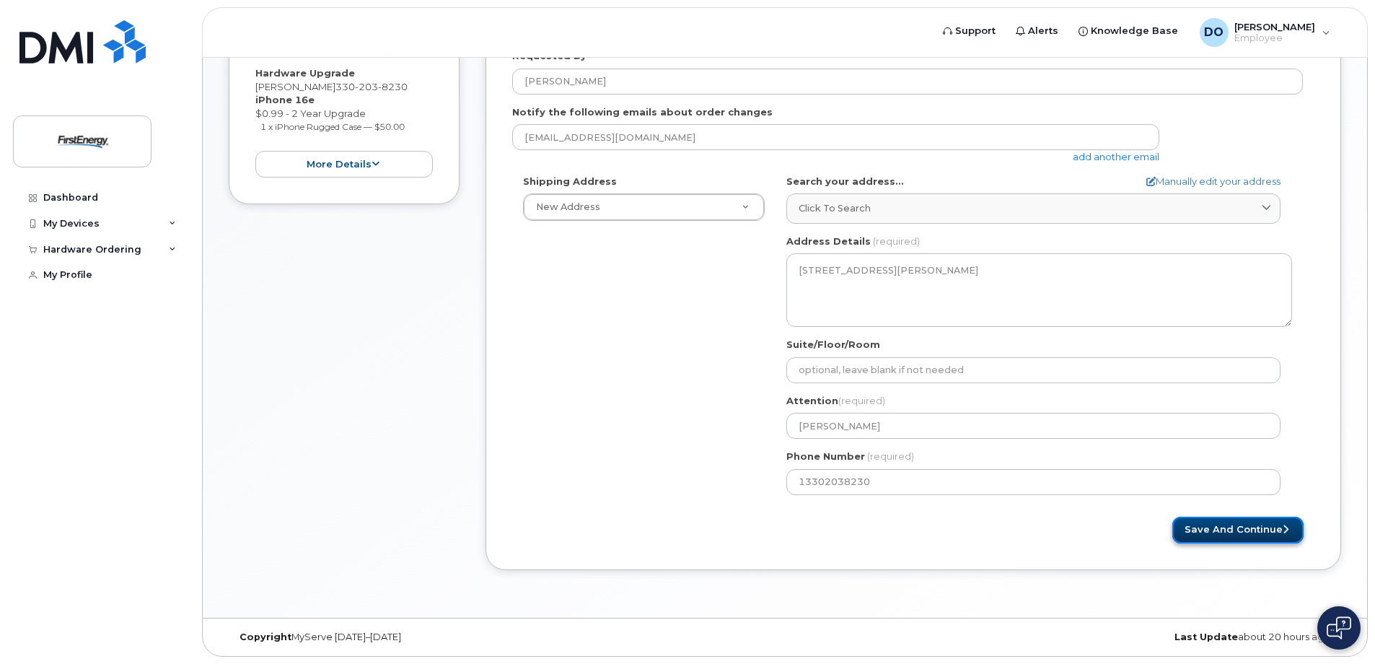
click at [1213, 524] on button "Save and Continue" at bounding box center [1237, 529] width 131 height 27
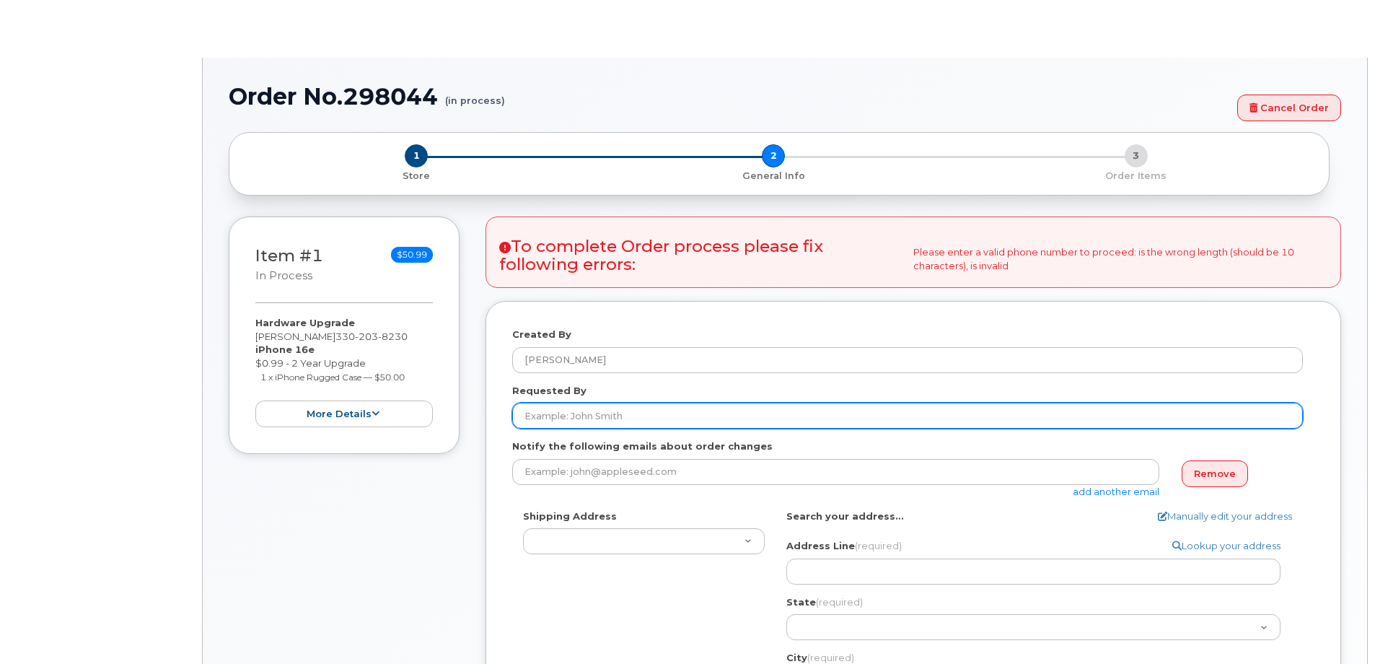
select select
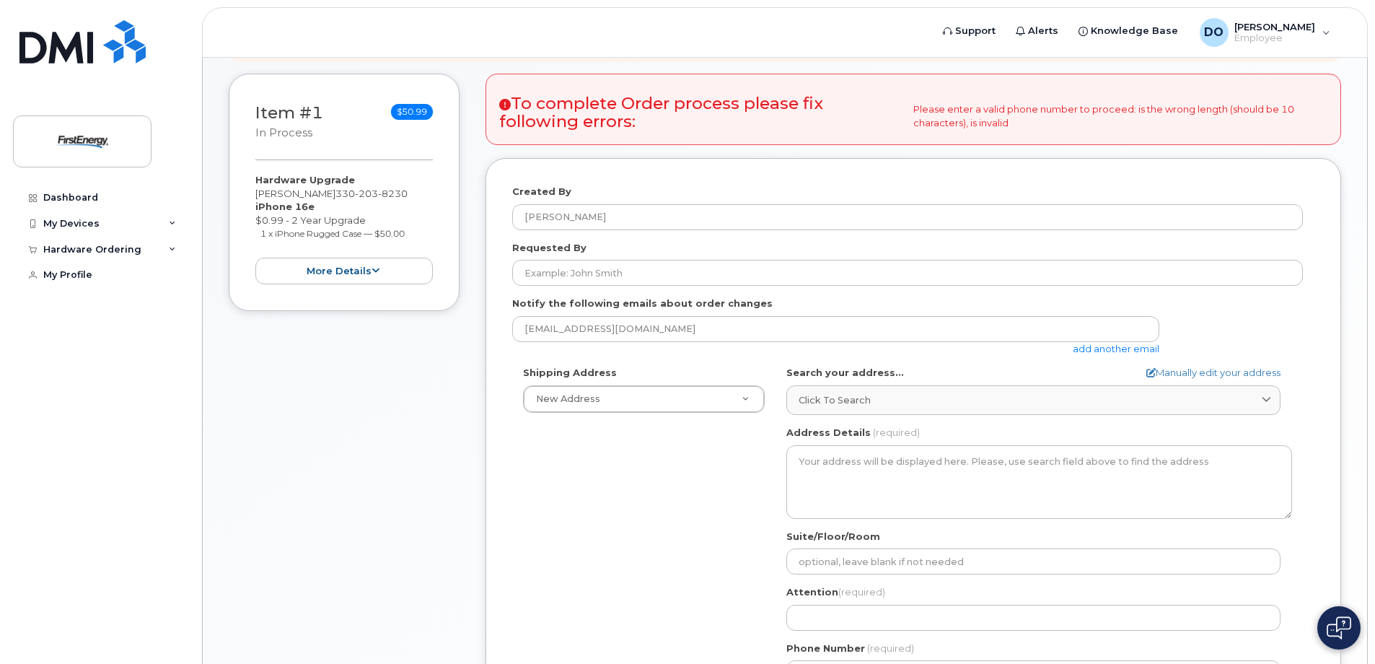
scroll to position [163, 0]
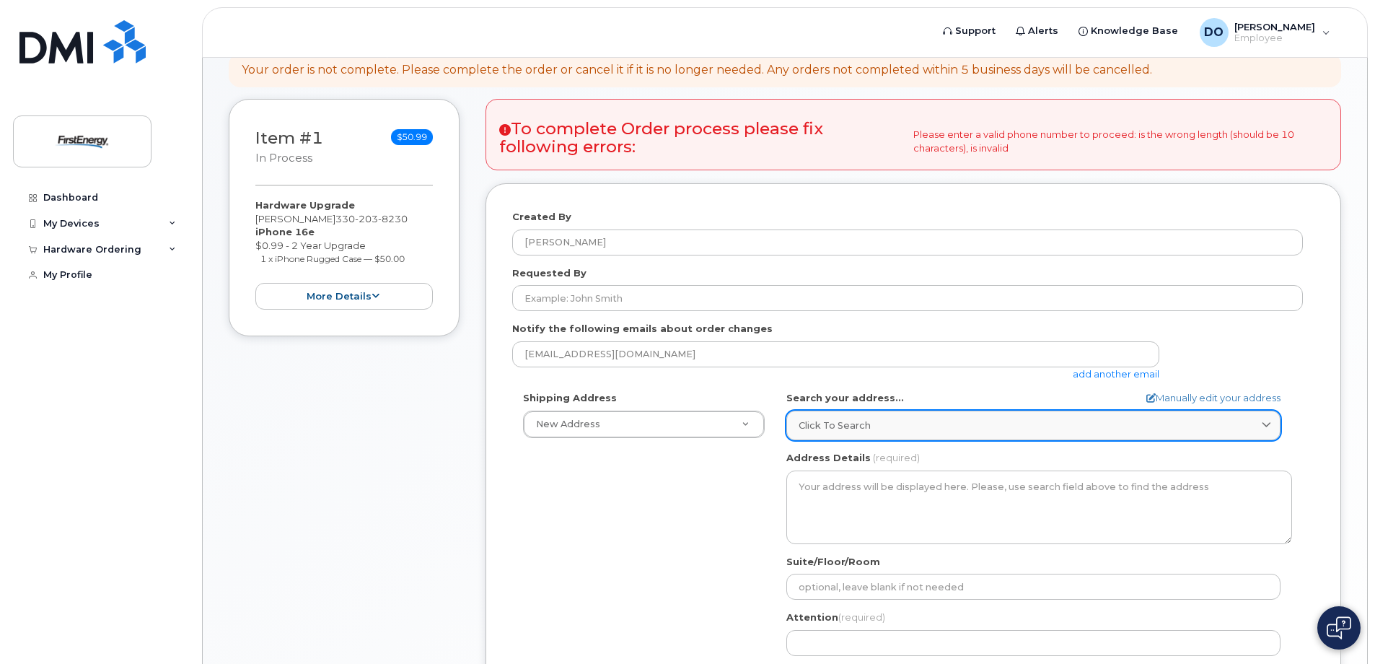
click at [954, 434] on link "Click to search" at bounding box center [1033, 425] width 494 height 30
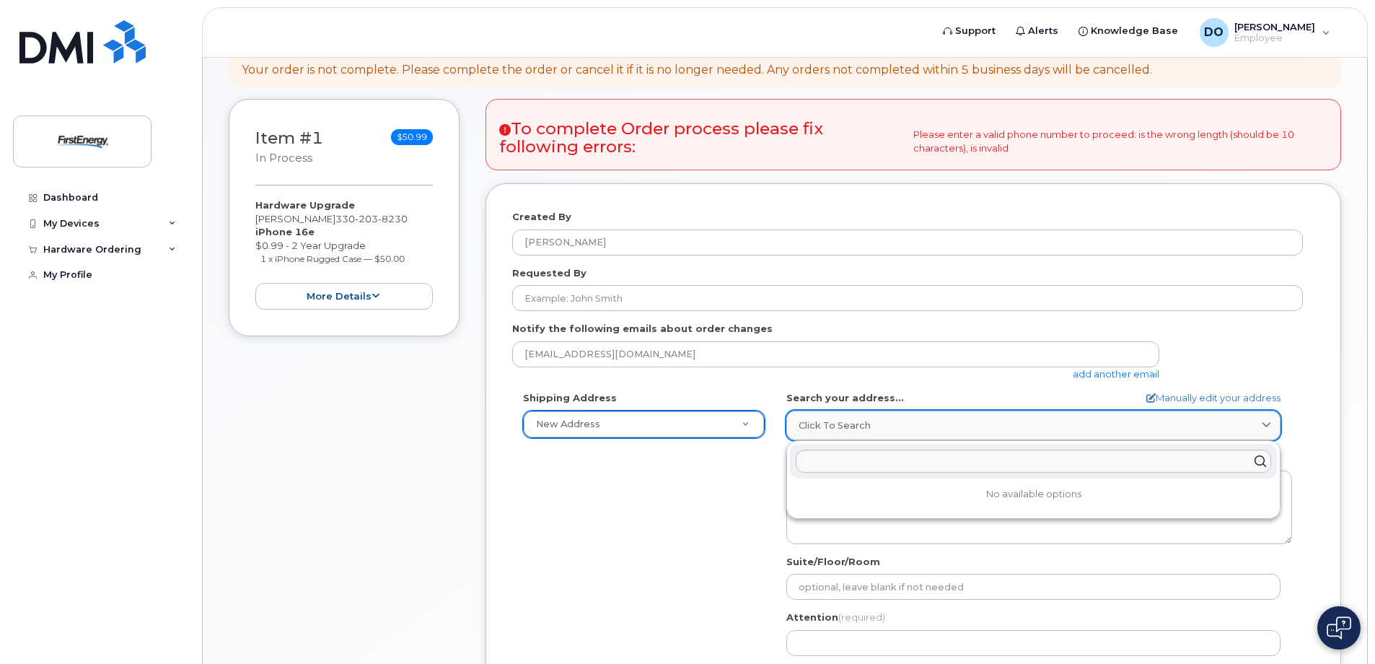
type input "1"
type input "11"
click at [840, 423] on span "Click to search" at bounding box center [835, 425] width 72 height 14
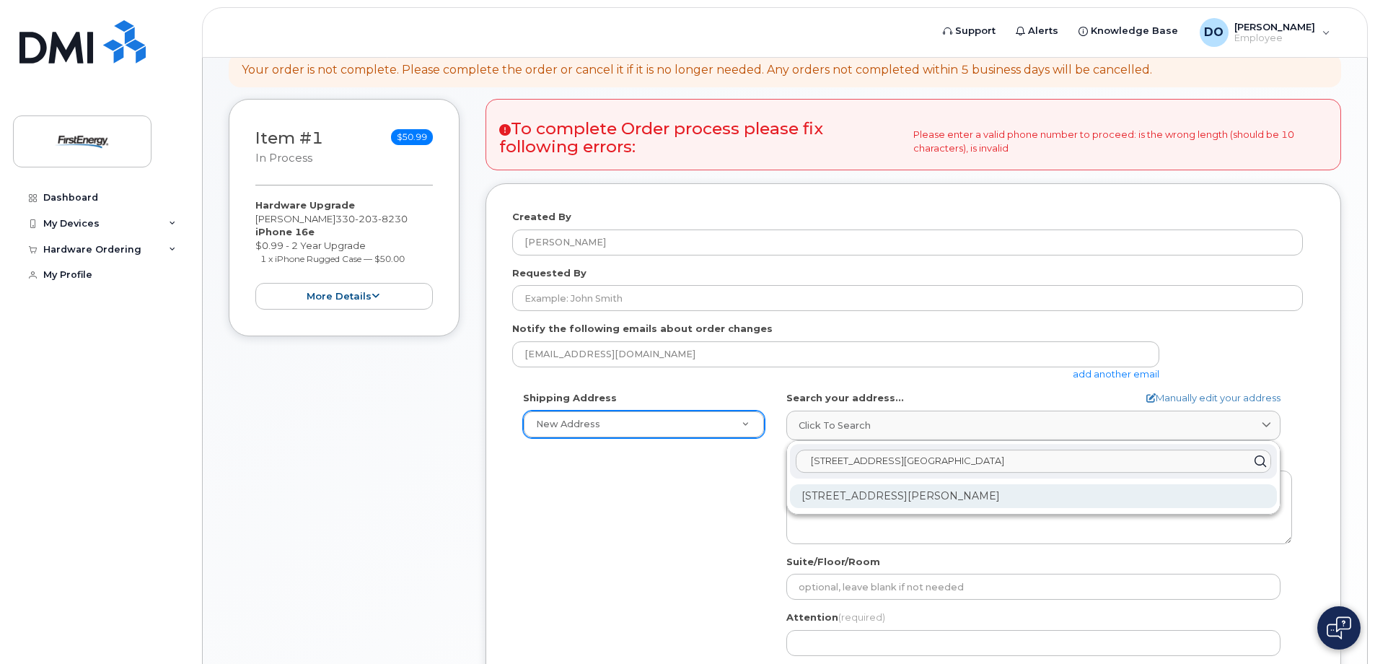
type input "11 Lakeside Drive Bessemer"
click at [858, 490] on div "11 Lakeside Dr Bessemer PA 16112-9643" at bounding box center [1033, 496] width 487 height 24
select select
type textarea "11 Lakeside Dr BESSEMER PA 16112-9643 UNITED STATES"
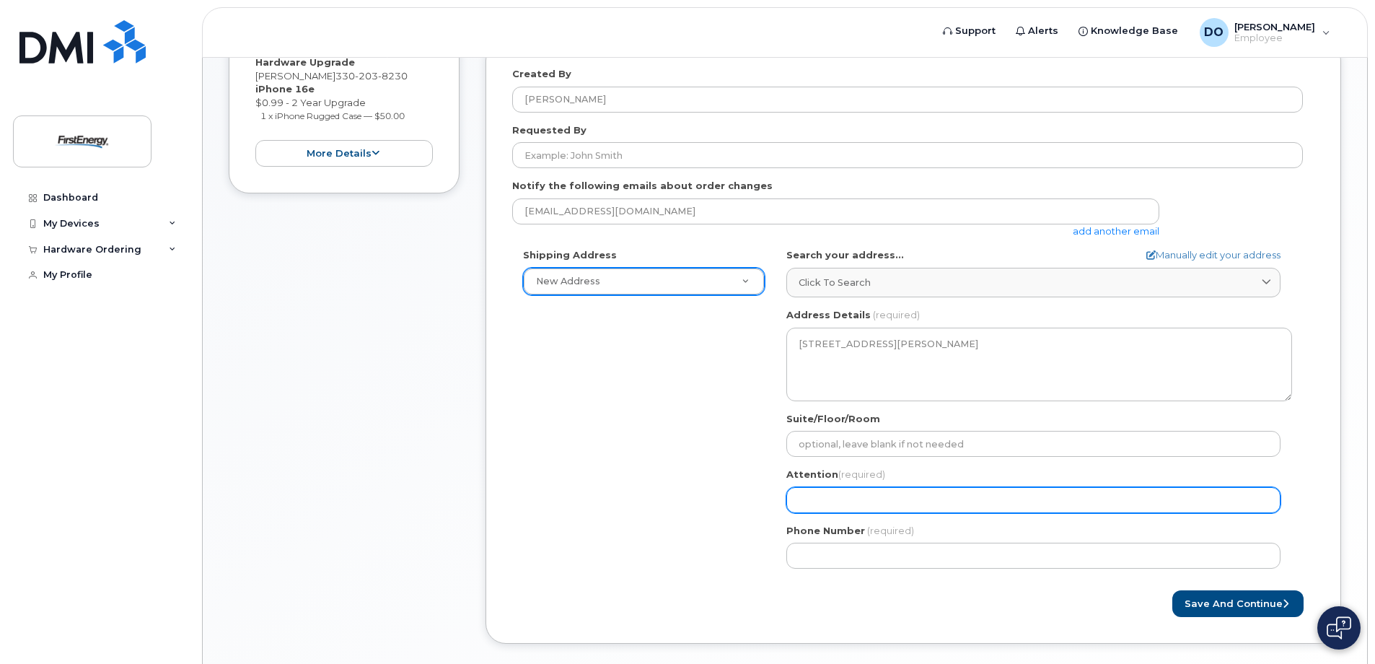
scroll to position [307, 0]
click at [817, 499] on input "Attention (required)" at bounding box center [1033, 498] width 494 height 26
select select
type input "D"
select select
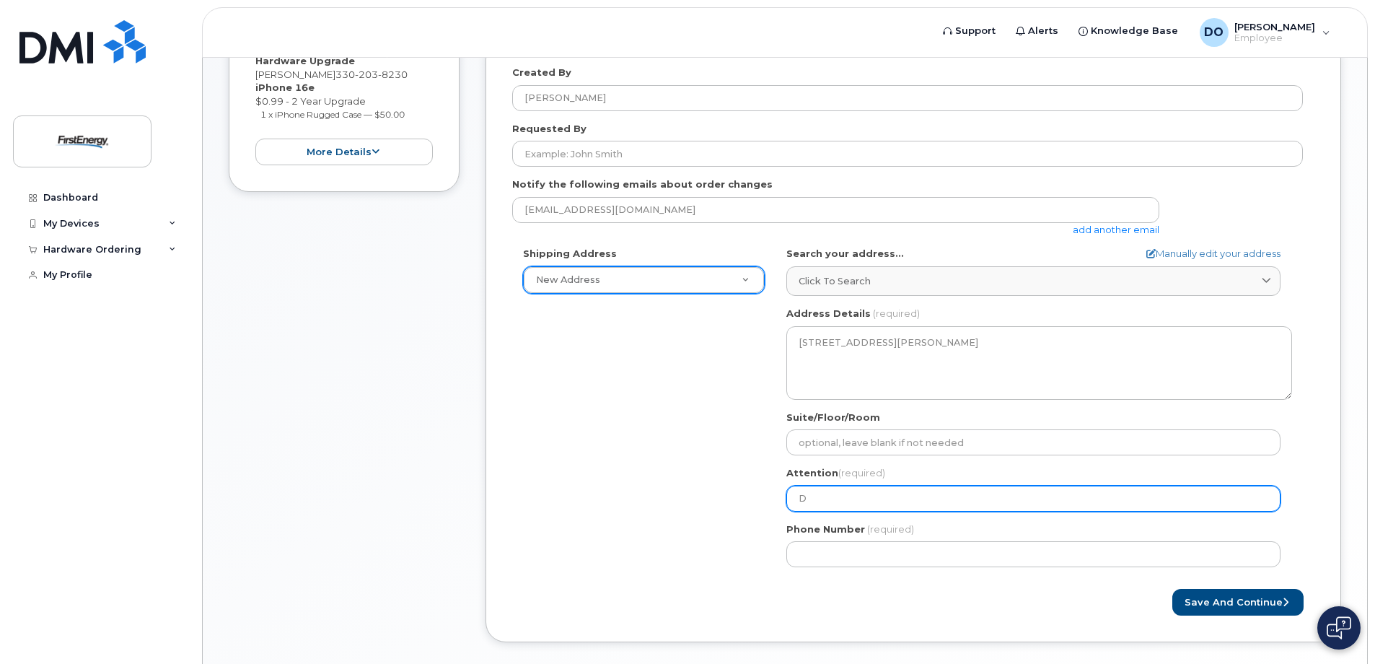
type input "Do"
select select
type input "Dou"
select select
type input "Doug"
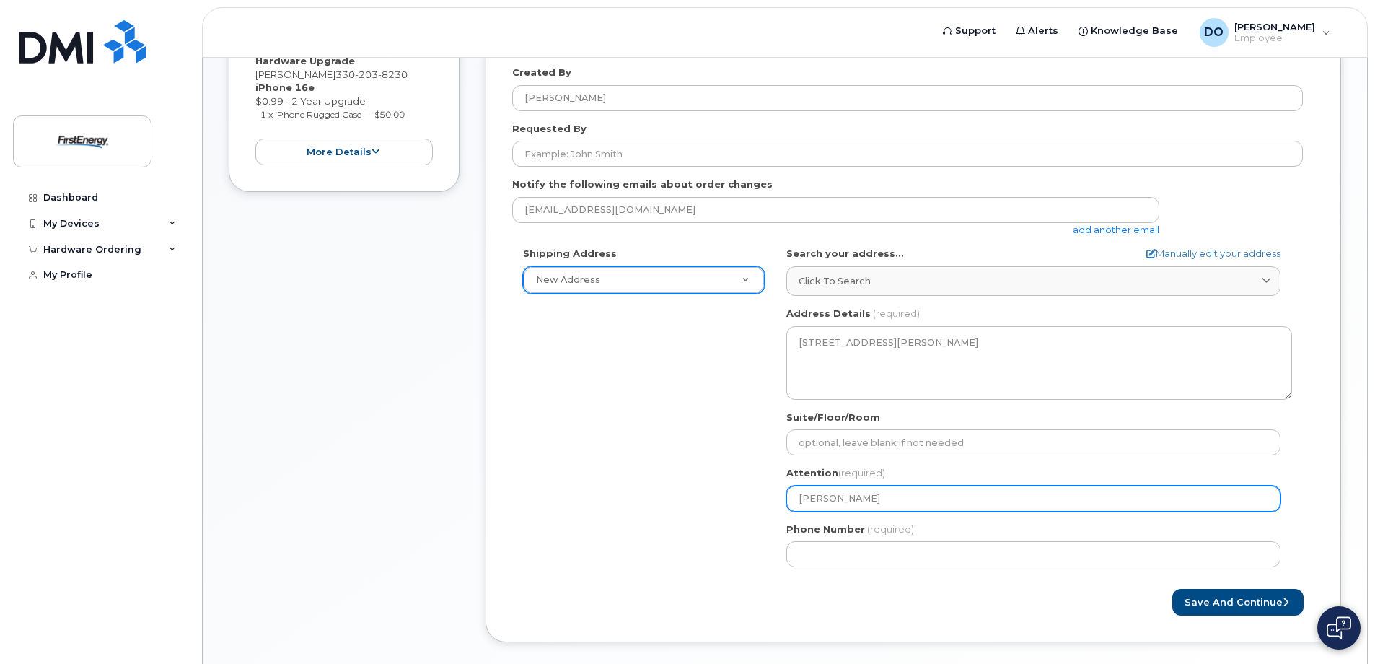
select select
type input "Dougl"
select select
type input "Dougla"
select select
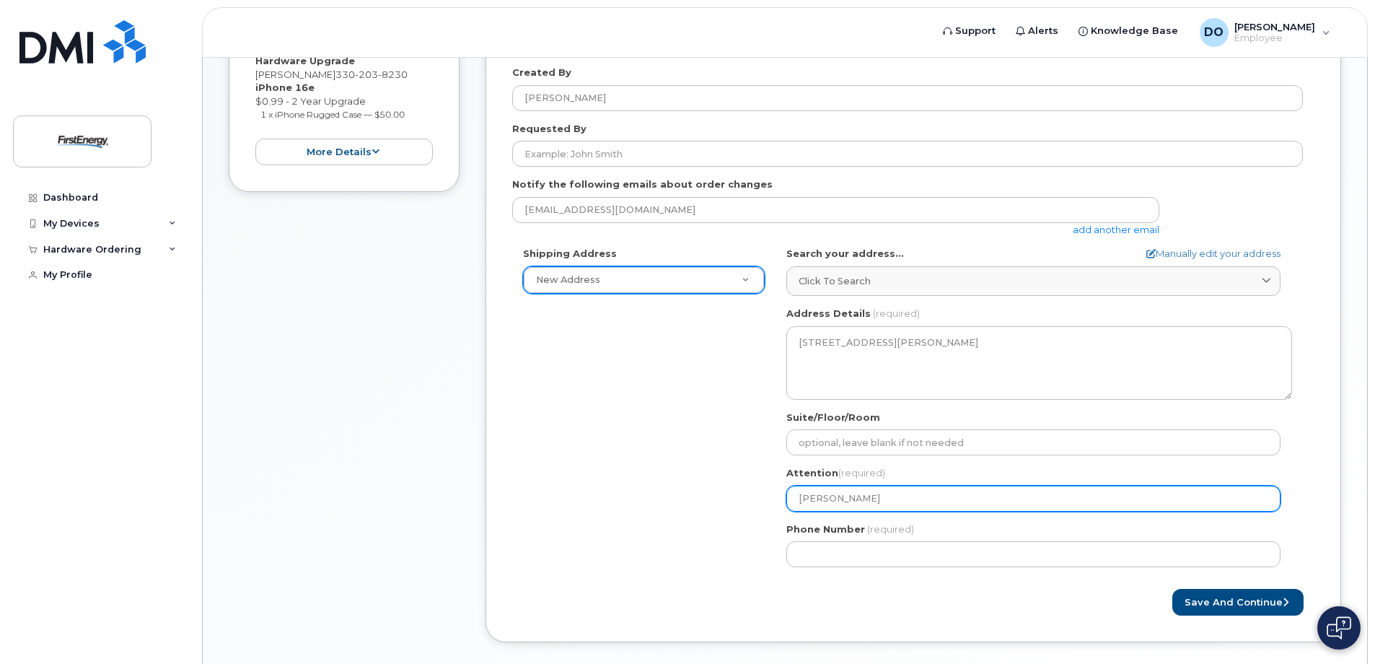
type input "Douglas"
select select
type input "Douglas O"
select select
type input "Douglas Or"
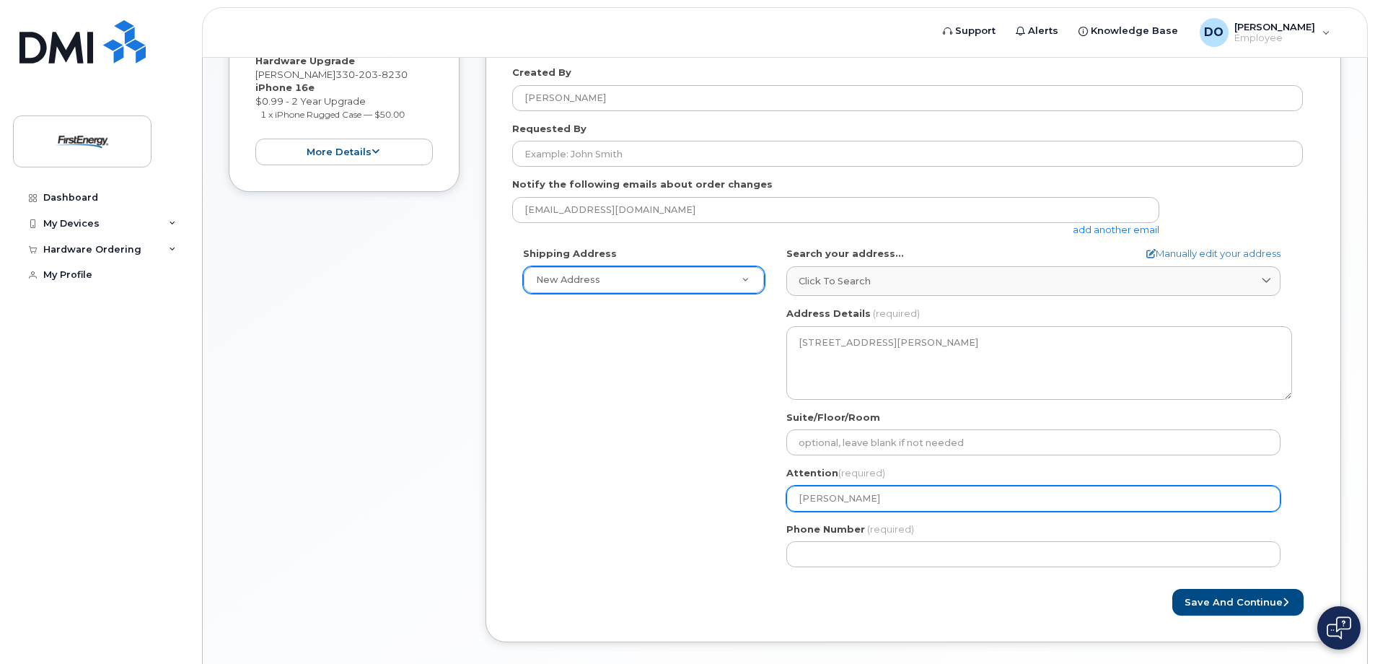
select select
type input "Douglas Ord"
select select
type input "Douglas Orda"
select select
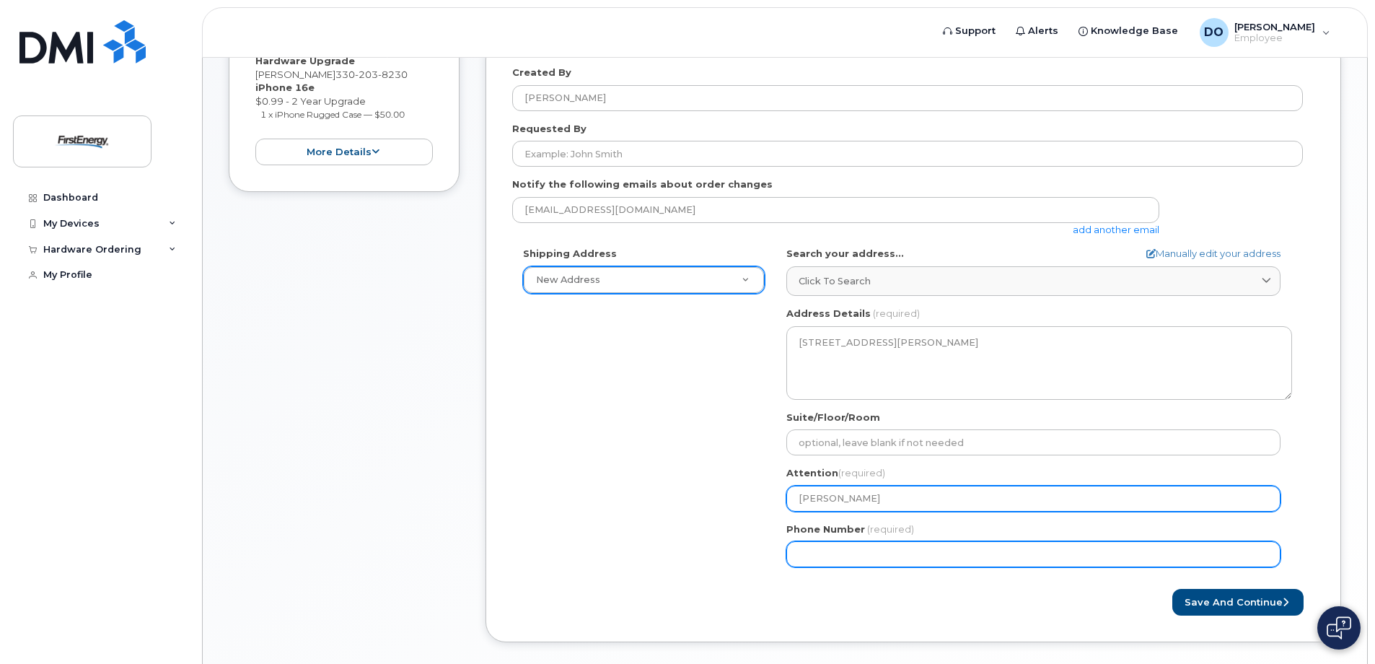
type input "[PERSON_NAME]"
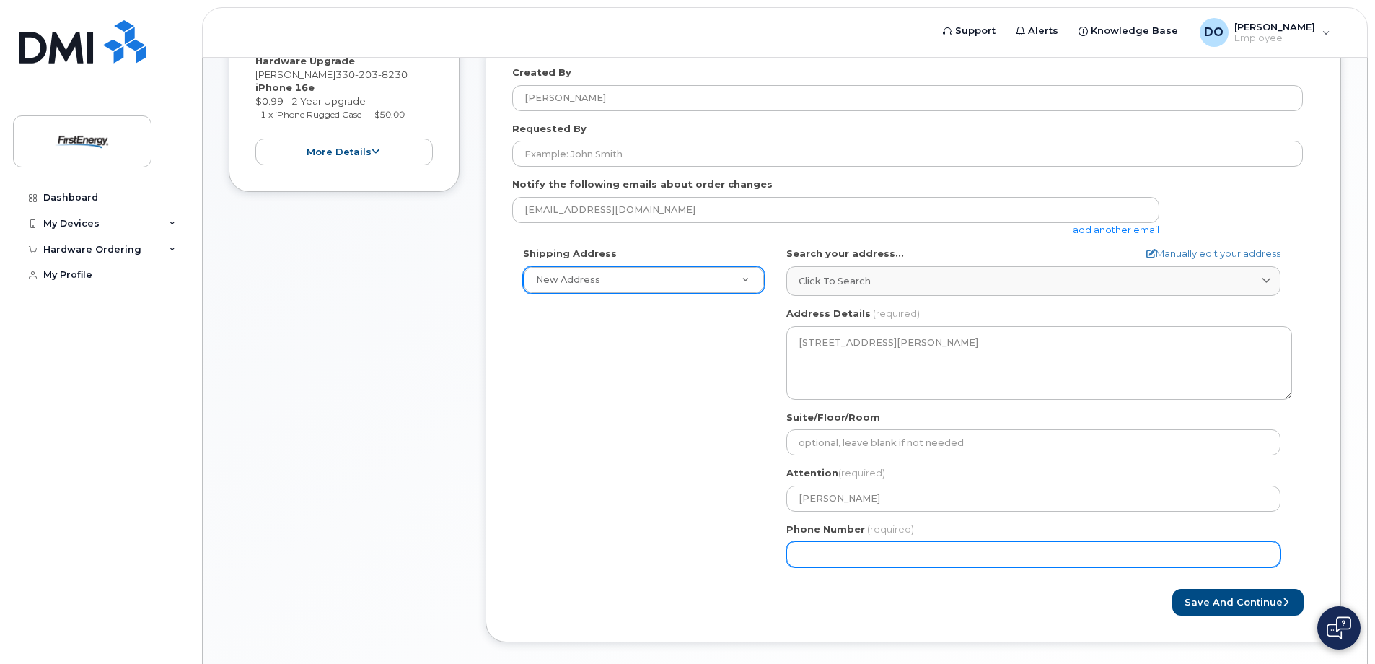
click at [819, 556] on input "Phone Number" at bounding box center [1033, 554] width 494 height 26
type input "330203823"
select select
type input "3302038230"
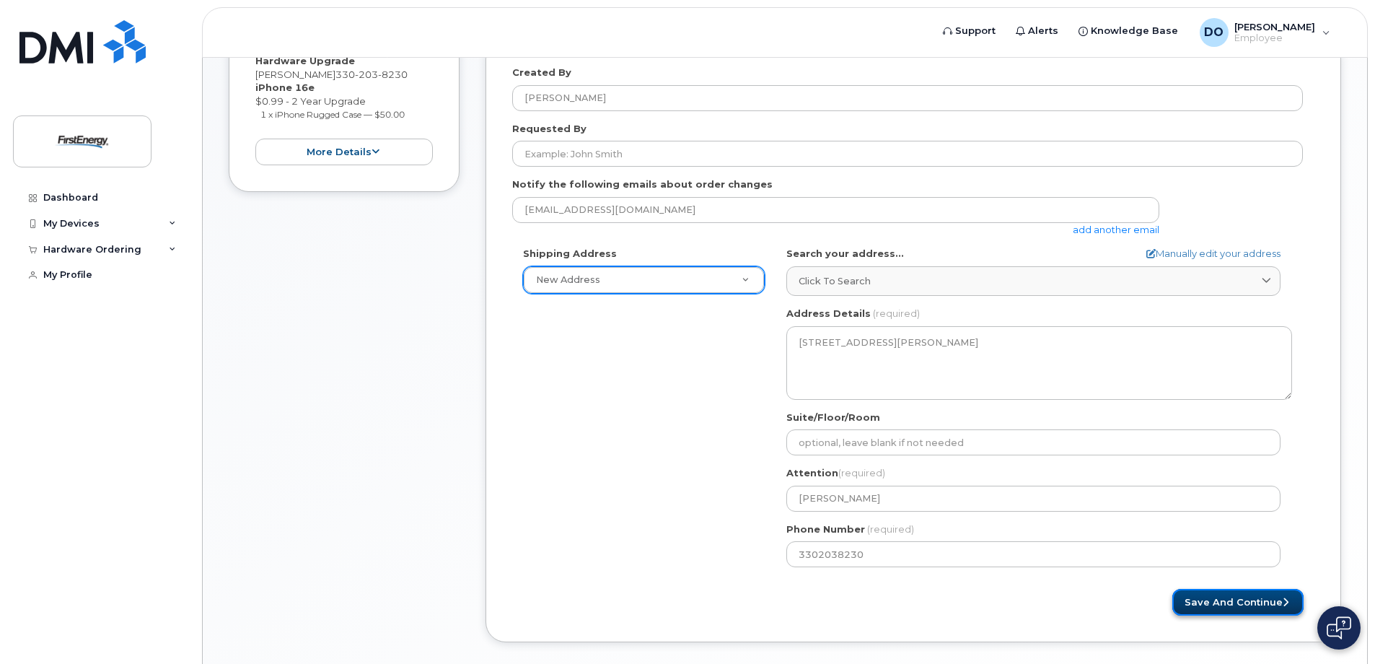
click at [1207, 594] on button "Save and Continue" at bounding box center [1237, 602] width 131 height 27
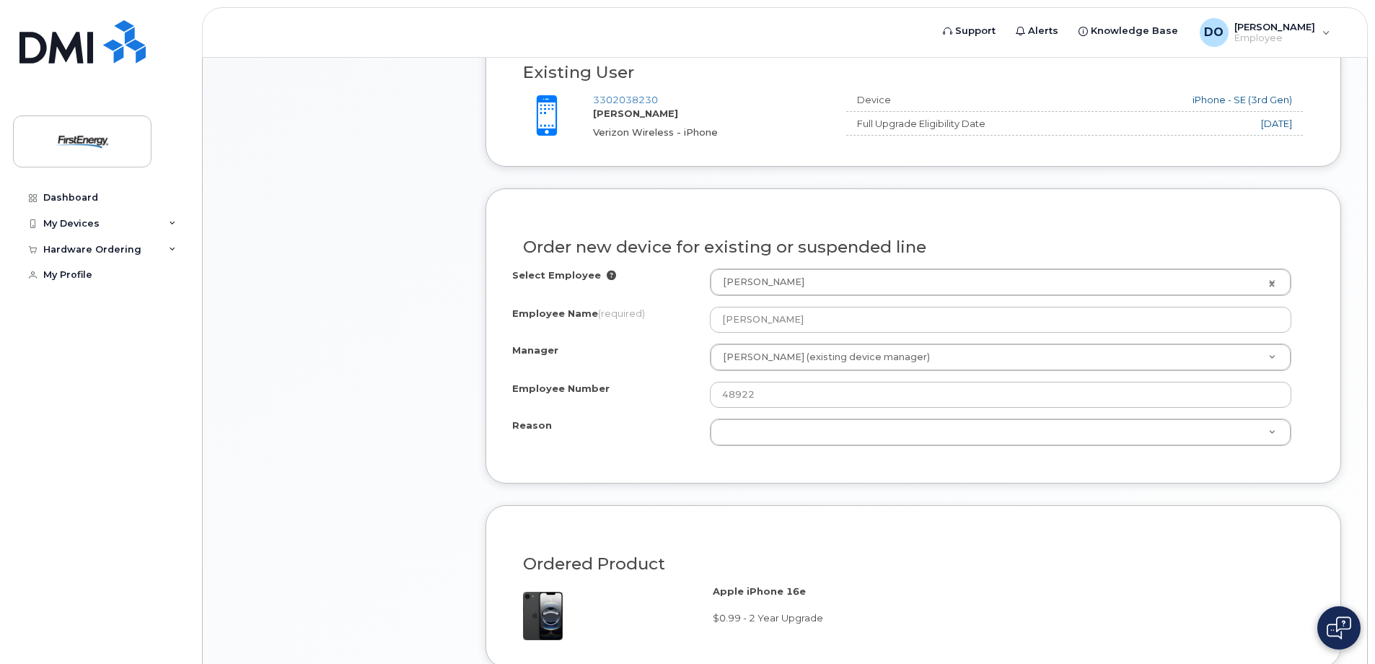
scroll to position [577, 0]
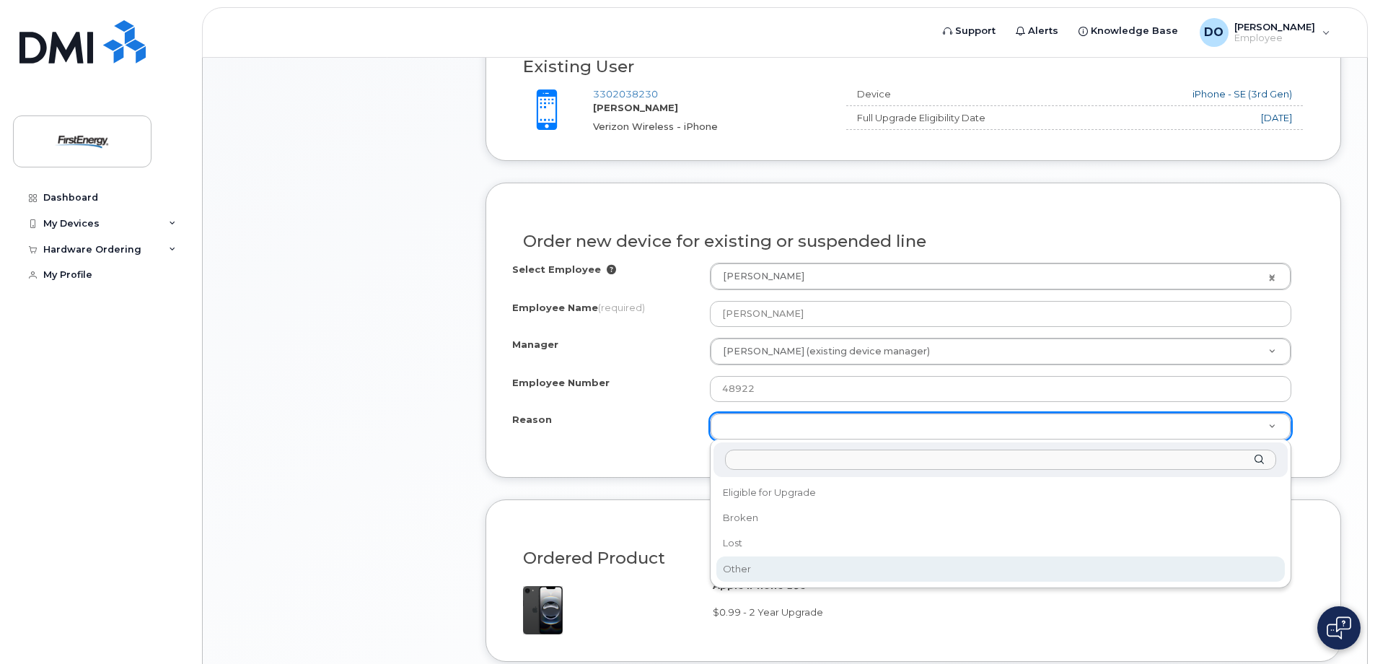
select select "other"
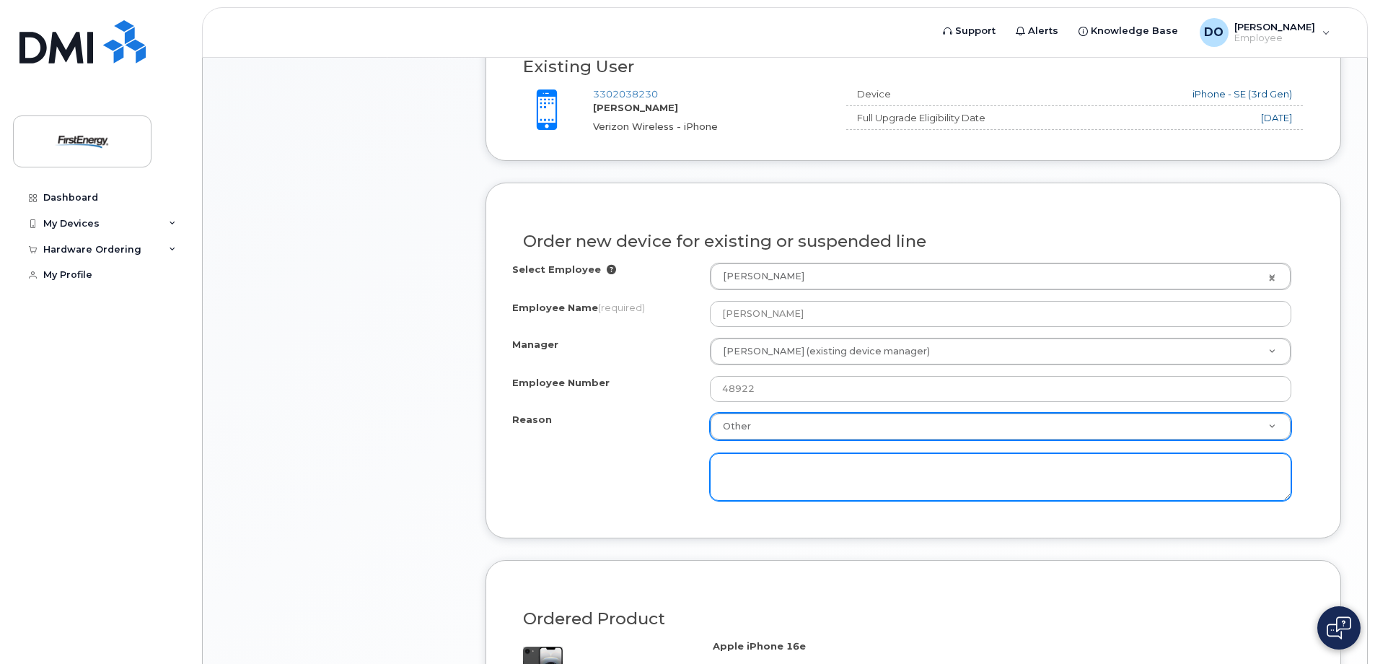
click at [736, 465] on textarea at bounding box center [1000, 477] width 581 height 48
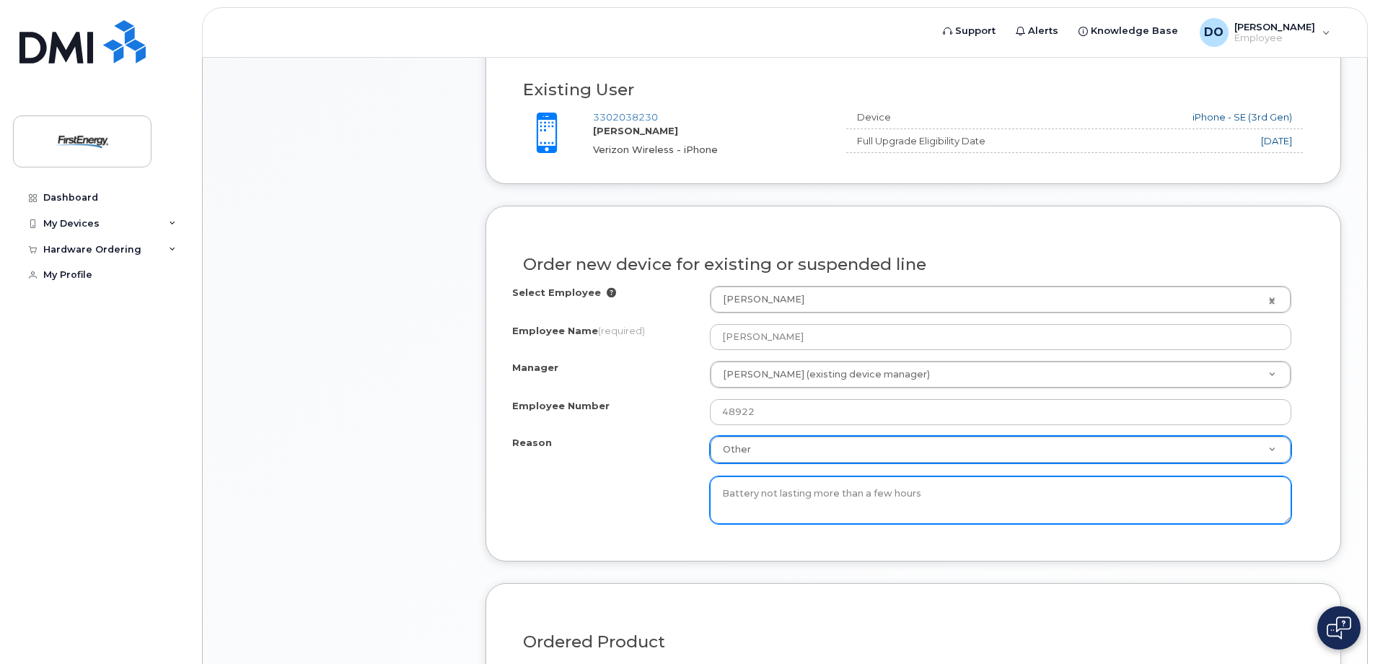
scroll to position [547, 0]
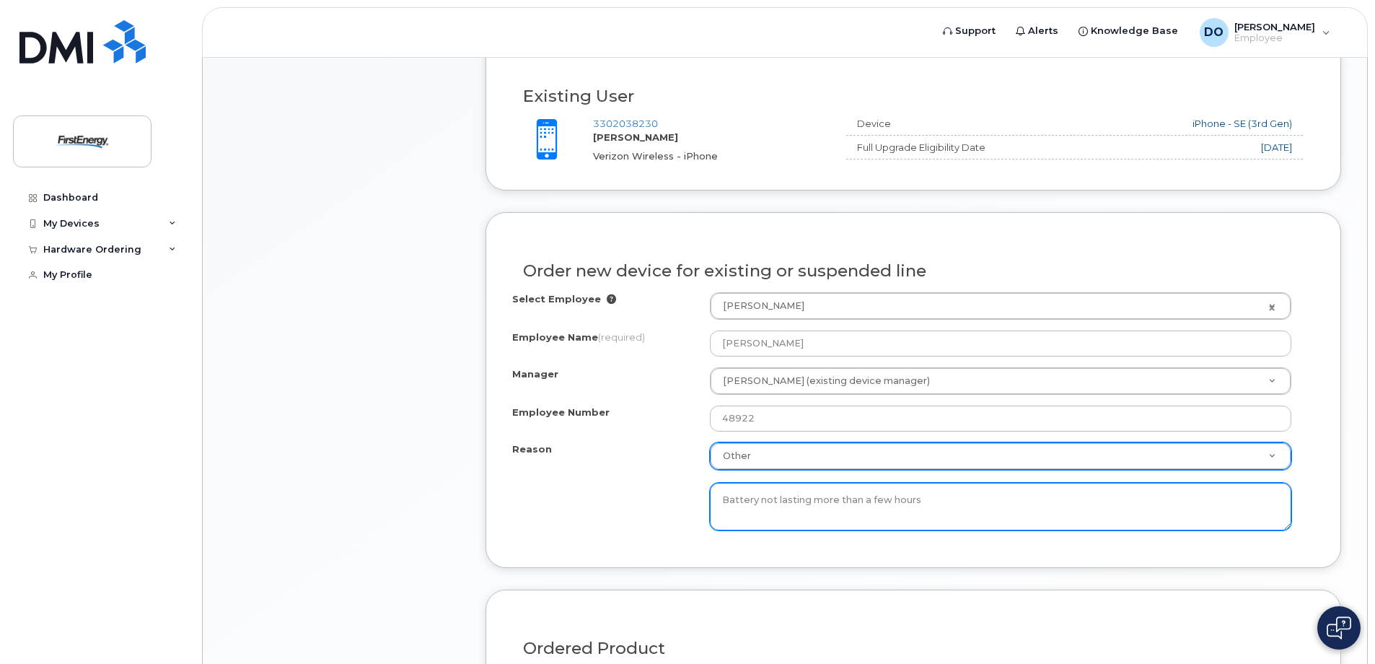
drag, startPoint x: 943, startPoint y: 498, endPoint x: 758, endPoint y: 498, distance: 184.7
click at [758, 498] on textarea "Battery not lasting more than a few hours" at bounding box center [1000, 507] width 581 height 48
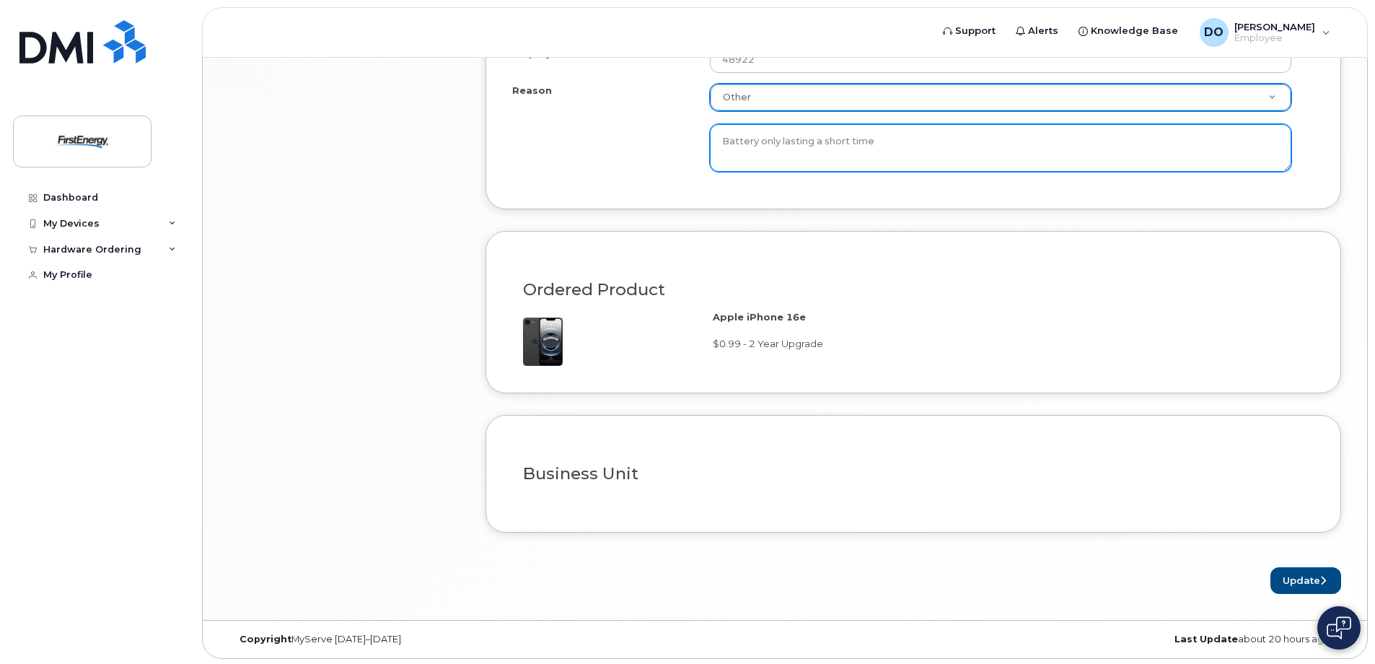
scroll to position [908, 0]
type textarea "Battery only lasting a short time"
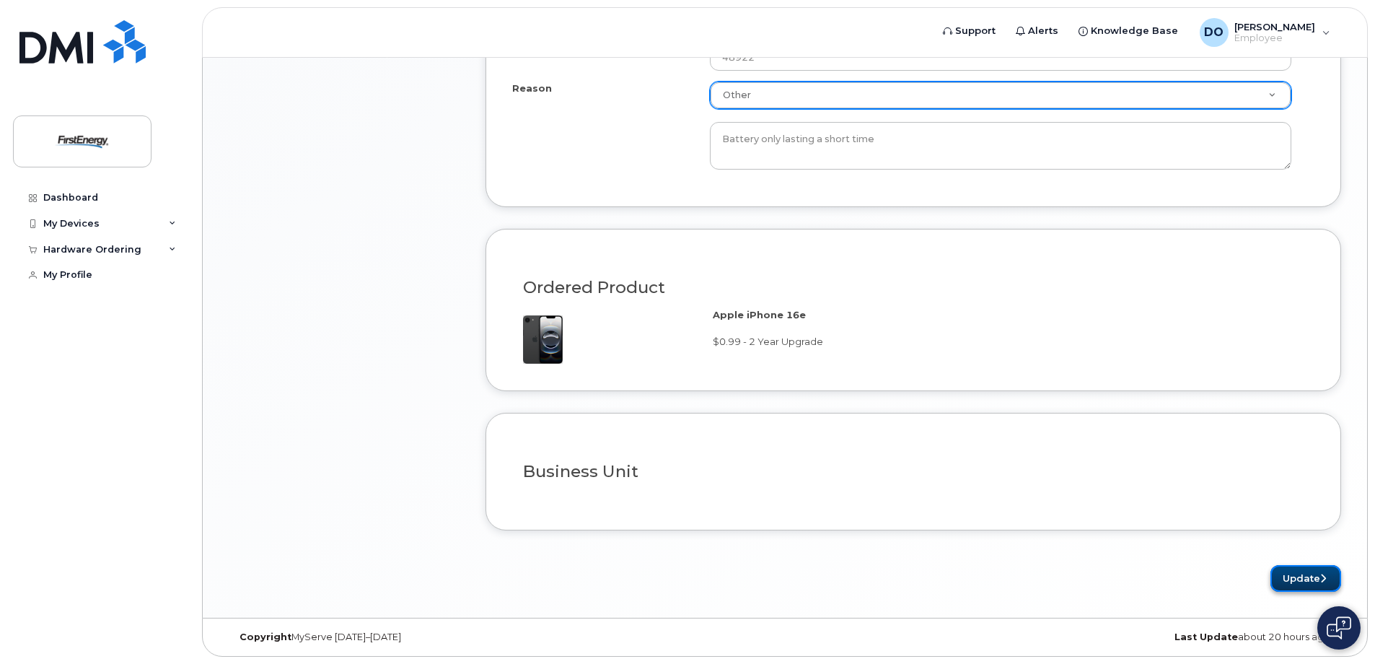
click at [1299, 573] on button "Update" at bounding box center [1305, 578] width 71 height 27
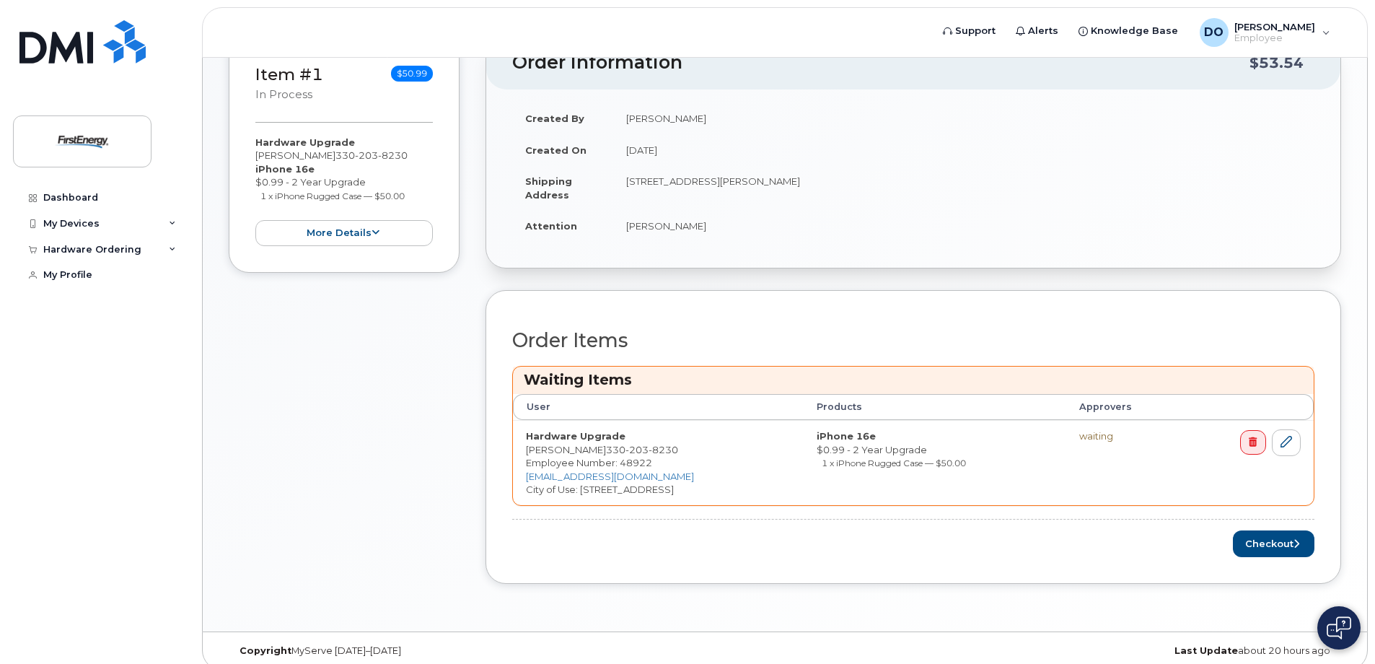
scroll to position [289, 0]
click at [1285, 542] on button "Checkout" at bounding box center [1274, 542] width 82 height 27
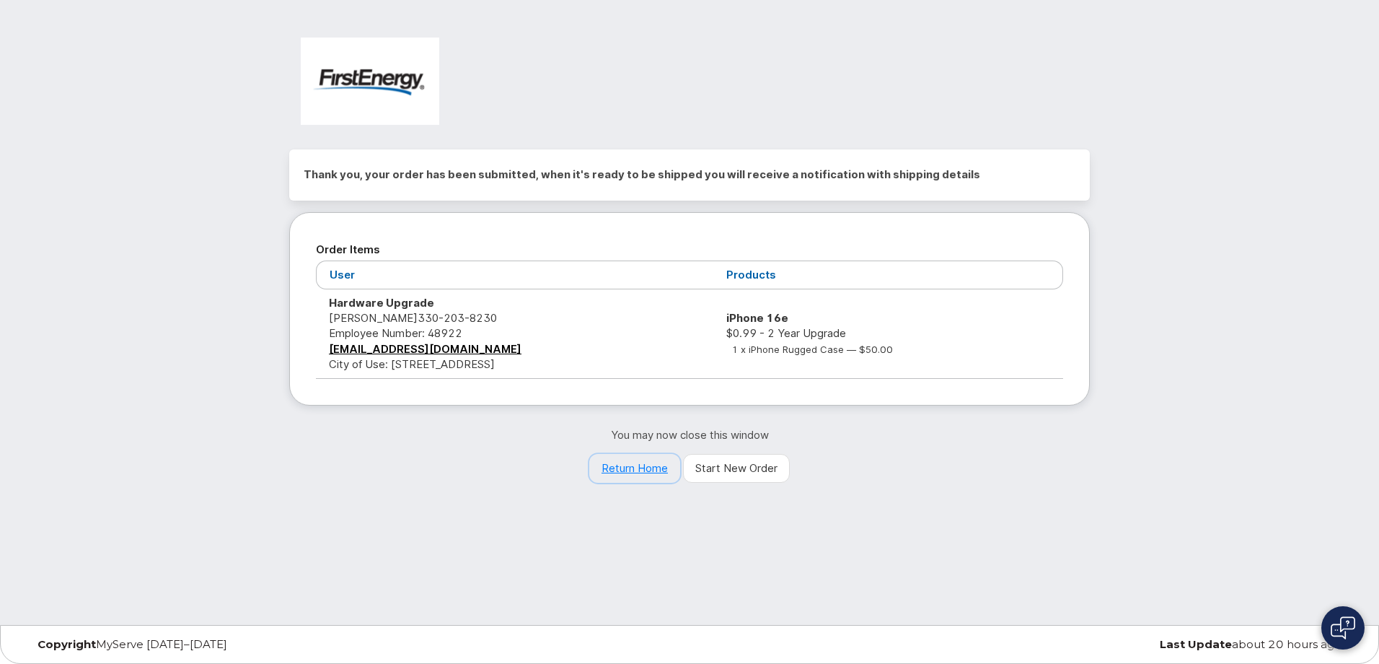
click at [631, 470] on link "Return Home" at bounding box center [634, 468] width 91 height 29
